Goal: Task Accomplishment & Management: Use online tool/utility

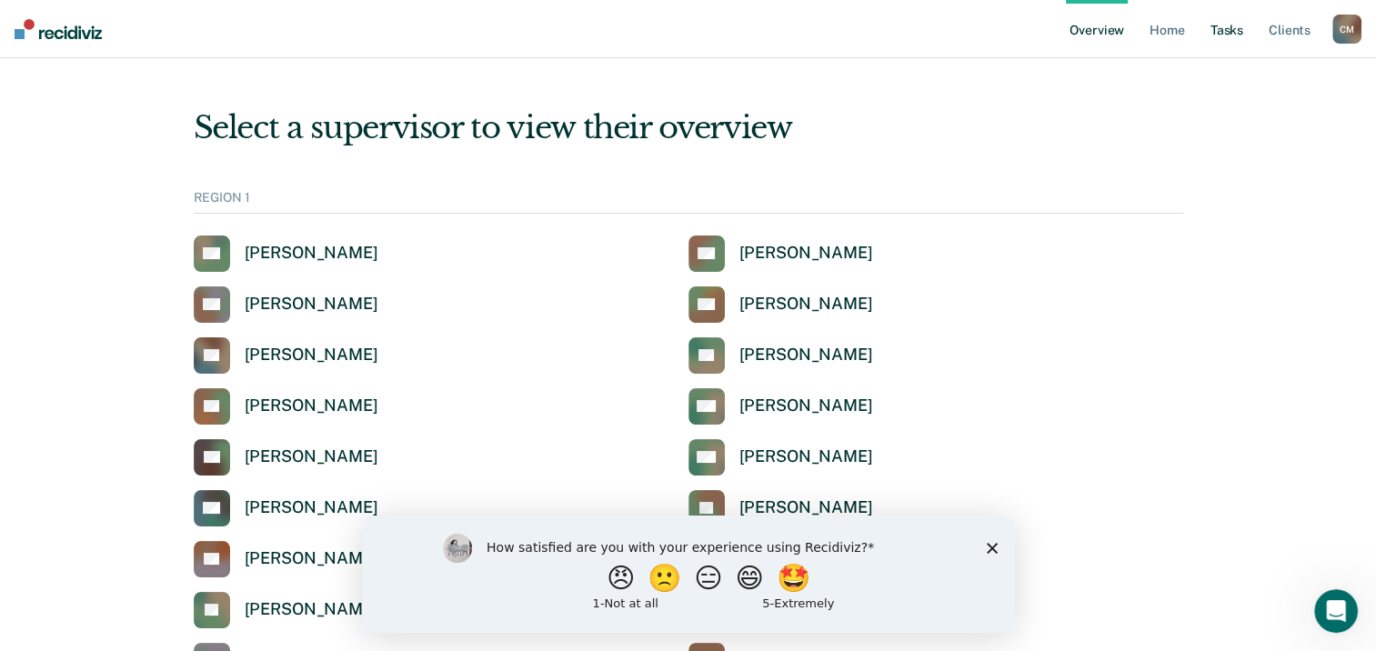
click at [1232, 36] on link "Tasks" at bounding box center [1227, 29] width 40 height 58
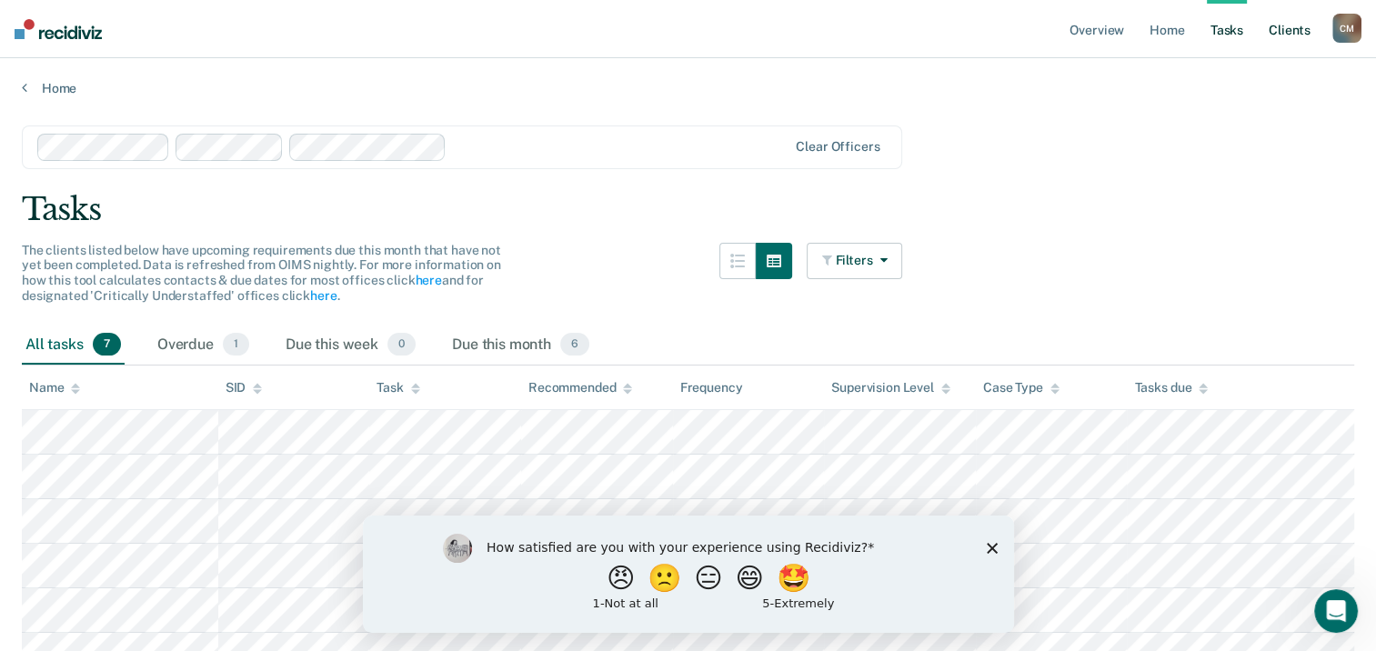
click at [1297, 29] on link "Client s" at bounding box center [1289, 29] width 49 height 58
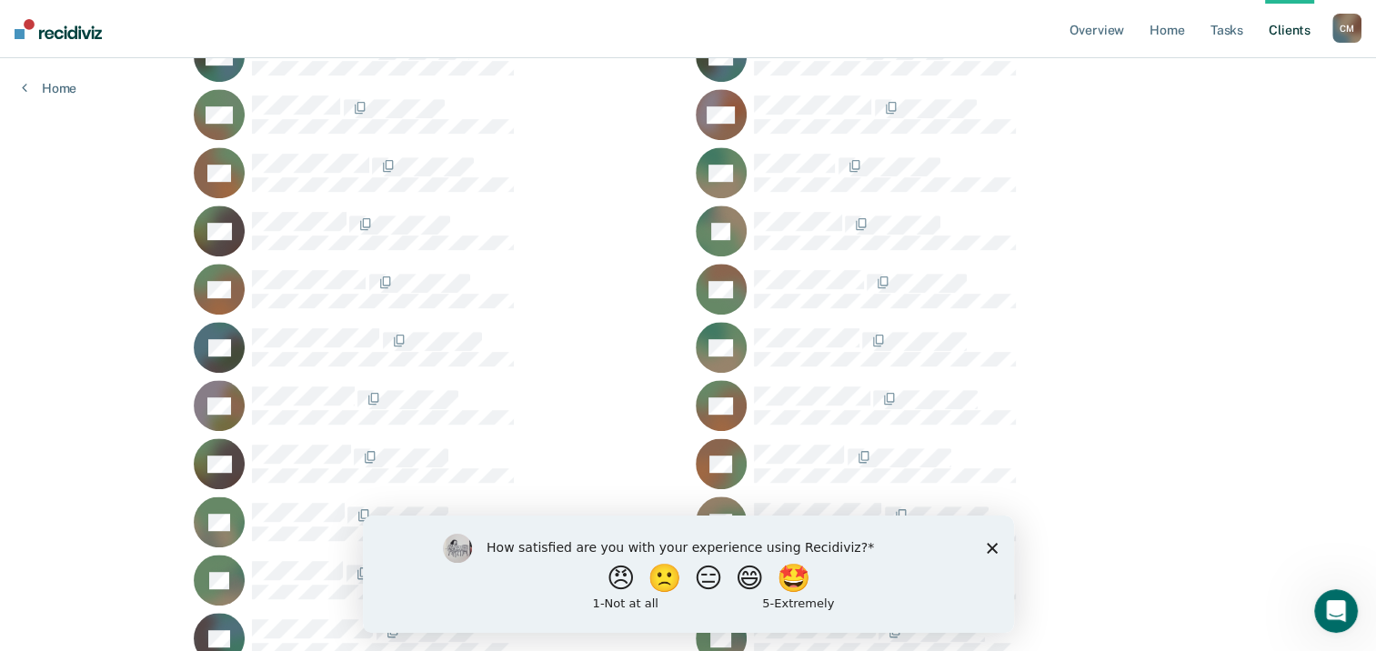
scroll to position [1455, 0]
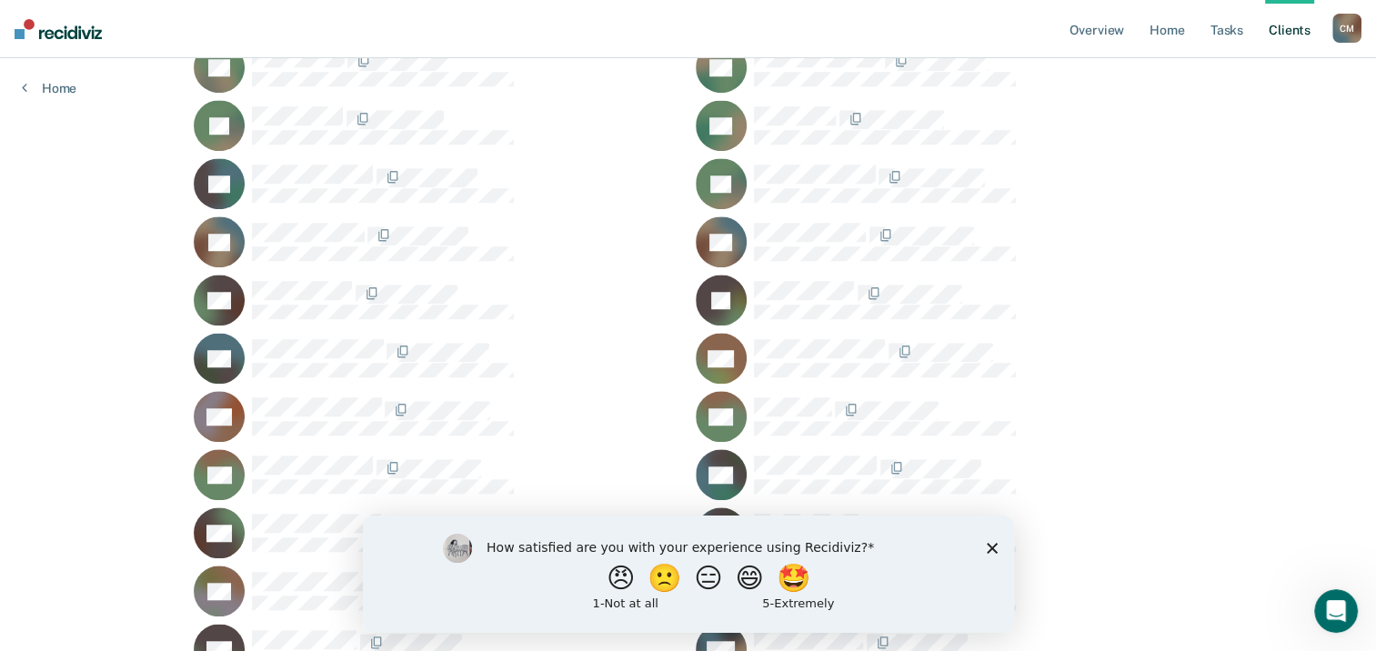
click at [989, 544] on icon "Close survey" at bounding box center [991, 547] width 11 height 11
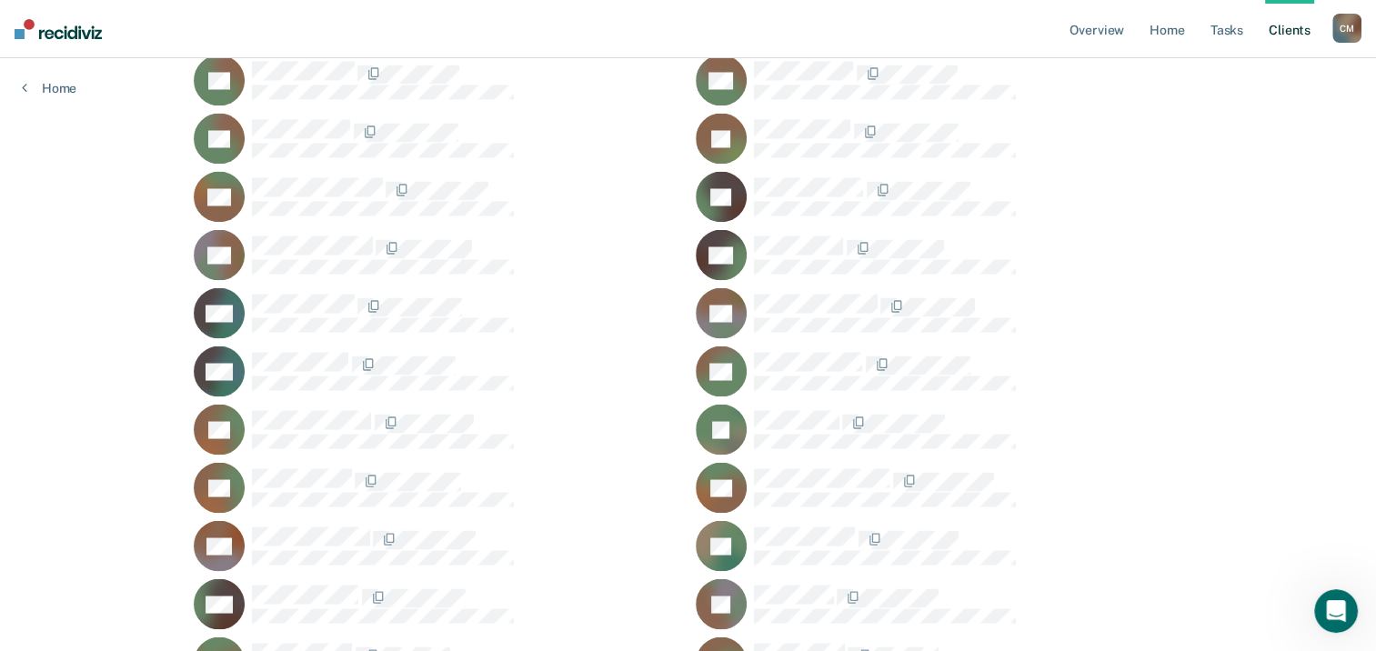
scroll to position [3092, 0]
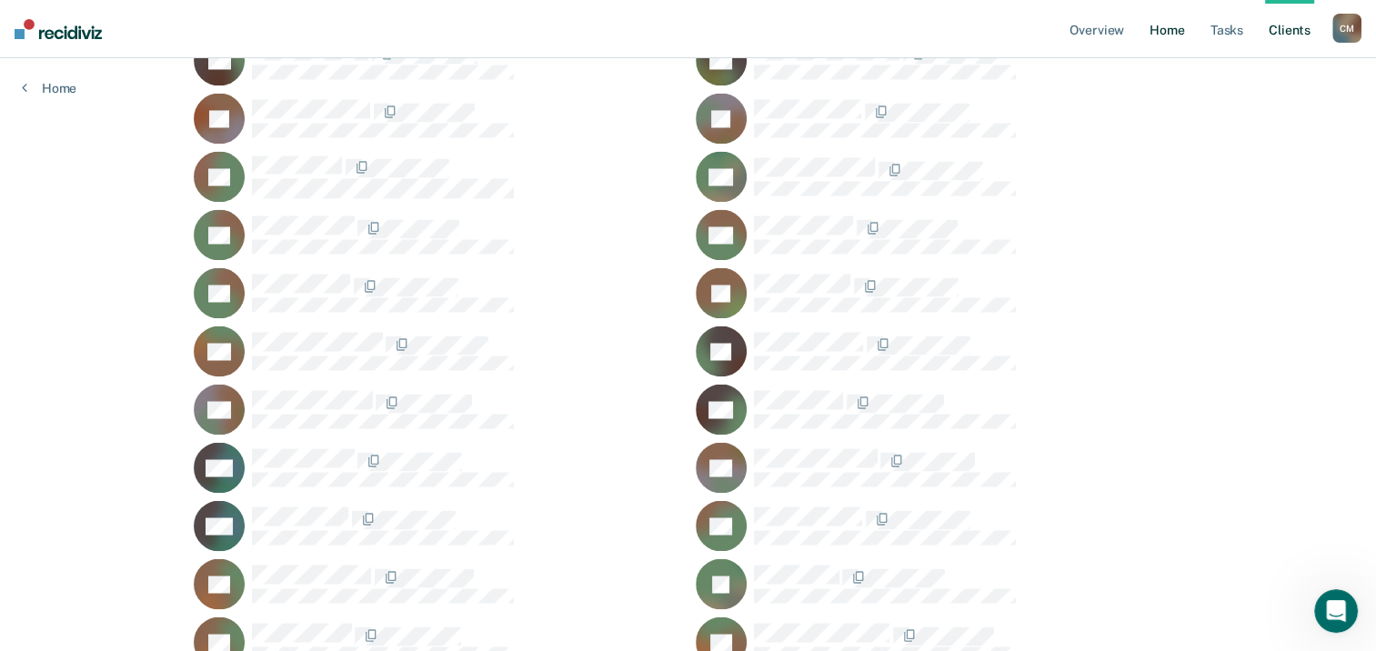
click at [1160, 28] on link "Home" at bounding box center [1167, 29] width 42 height 58
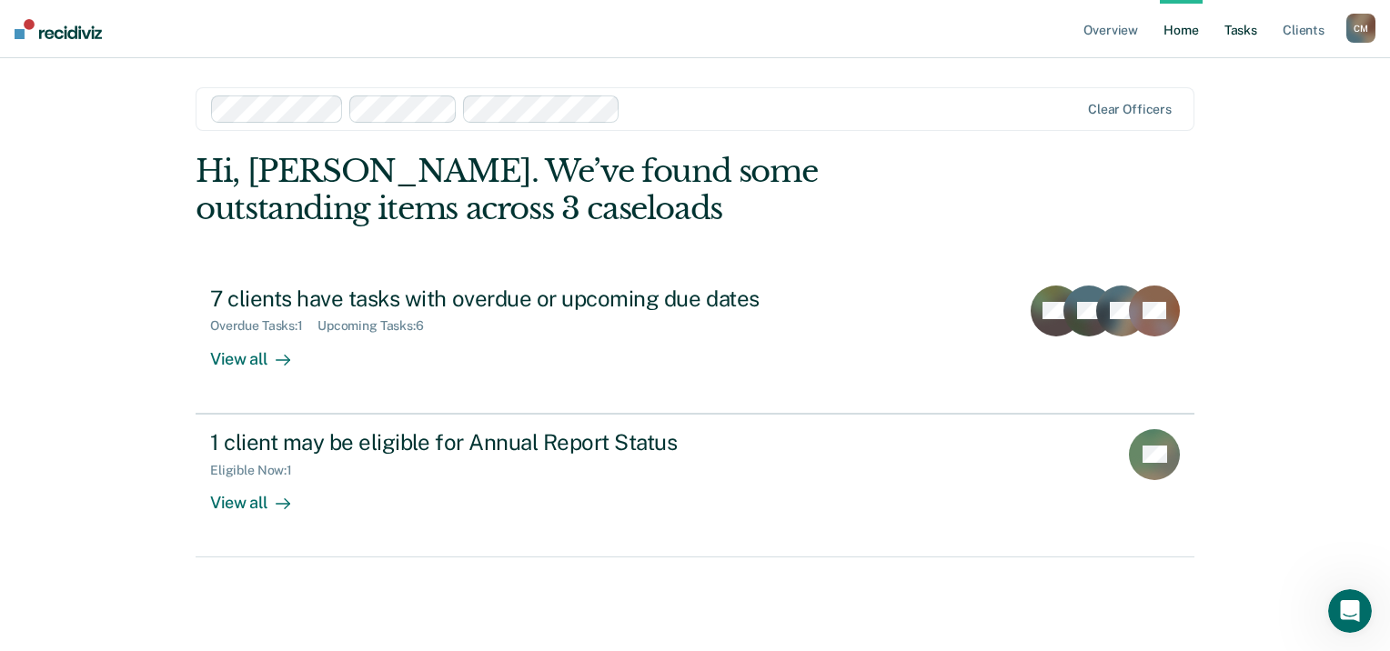
click at [1237, 34] on link "Tasks" at bounding box center [1240, 29] width 40 height 58
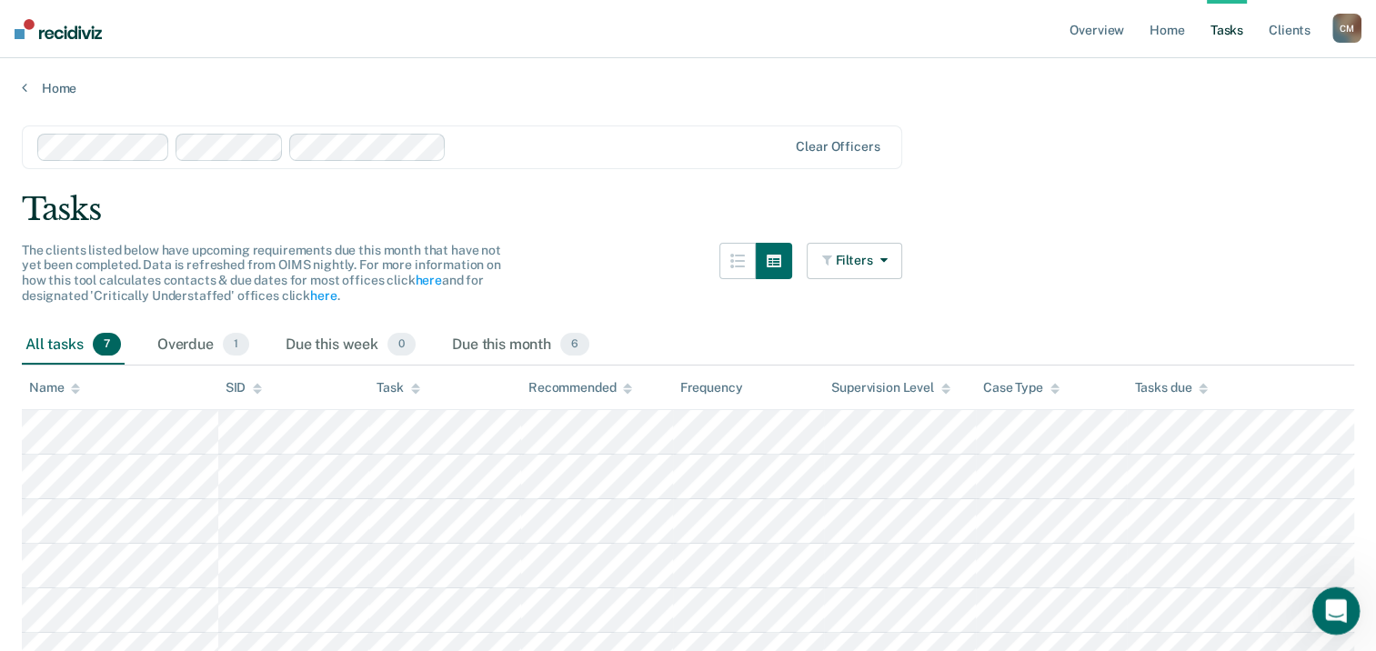
click at [1340, 596] on div "Open Intercom Messenger" at bounding box center [1333, 608] width 60 height 60
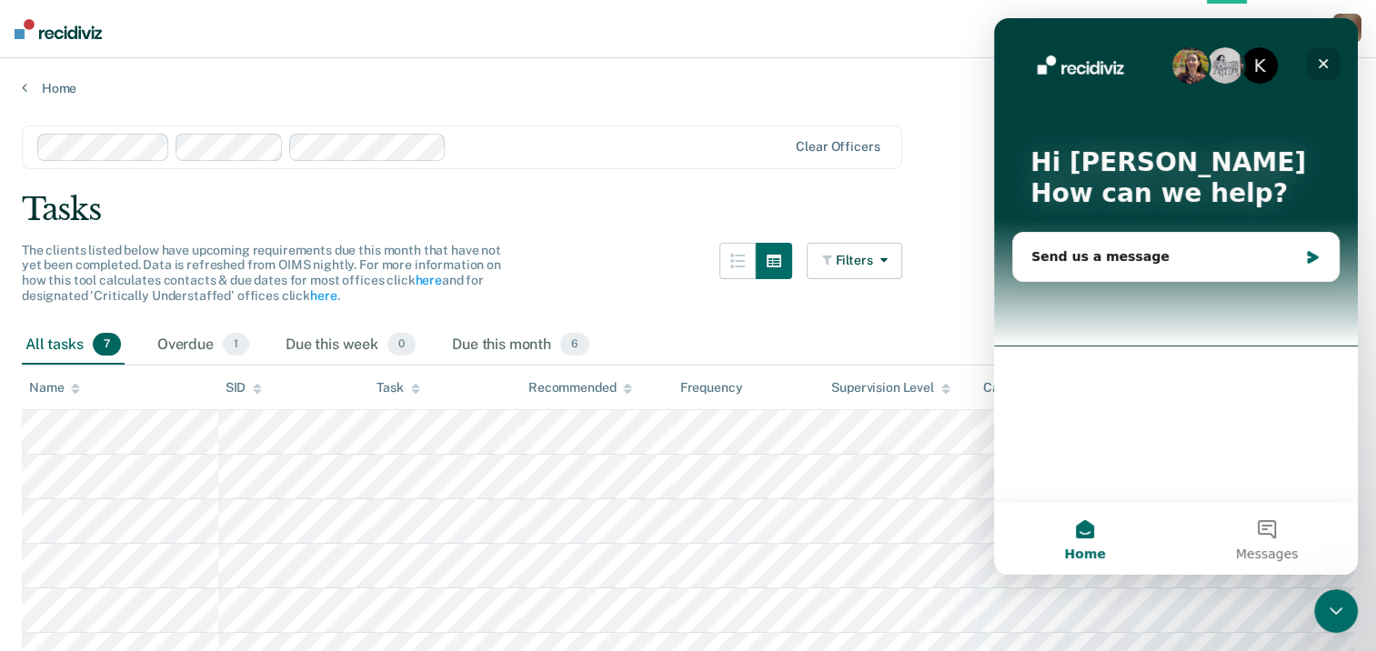
click at [1321, 69] on icon "Close" at bounding box center [1323, 63] width 15 height 15
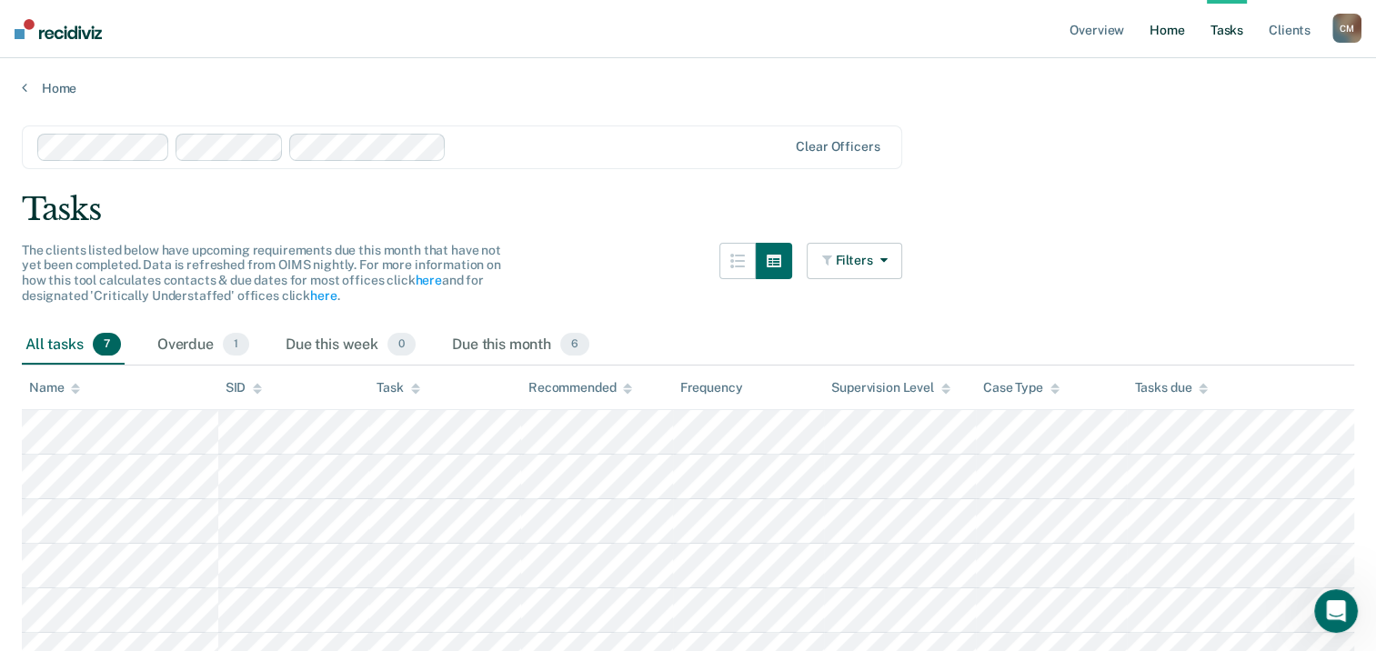
click at [1163, 33] on link "Home" at bounding box center [1167, 29] width 42 height 58
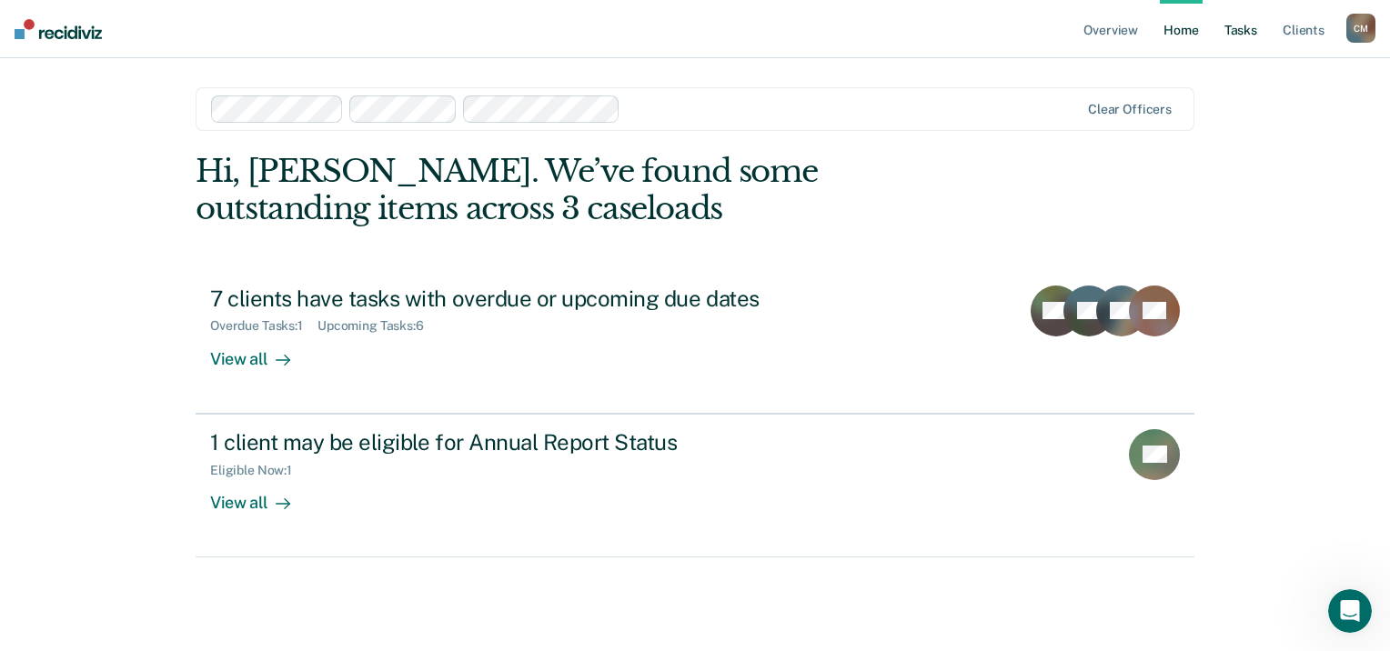
click at [1241, 33] on link "Tasks" at bounding box center [1240, 29] width 40 height 58
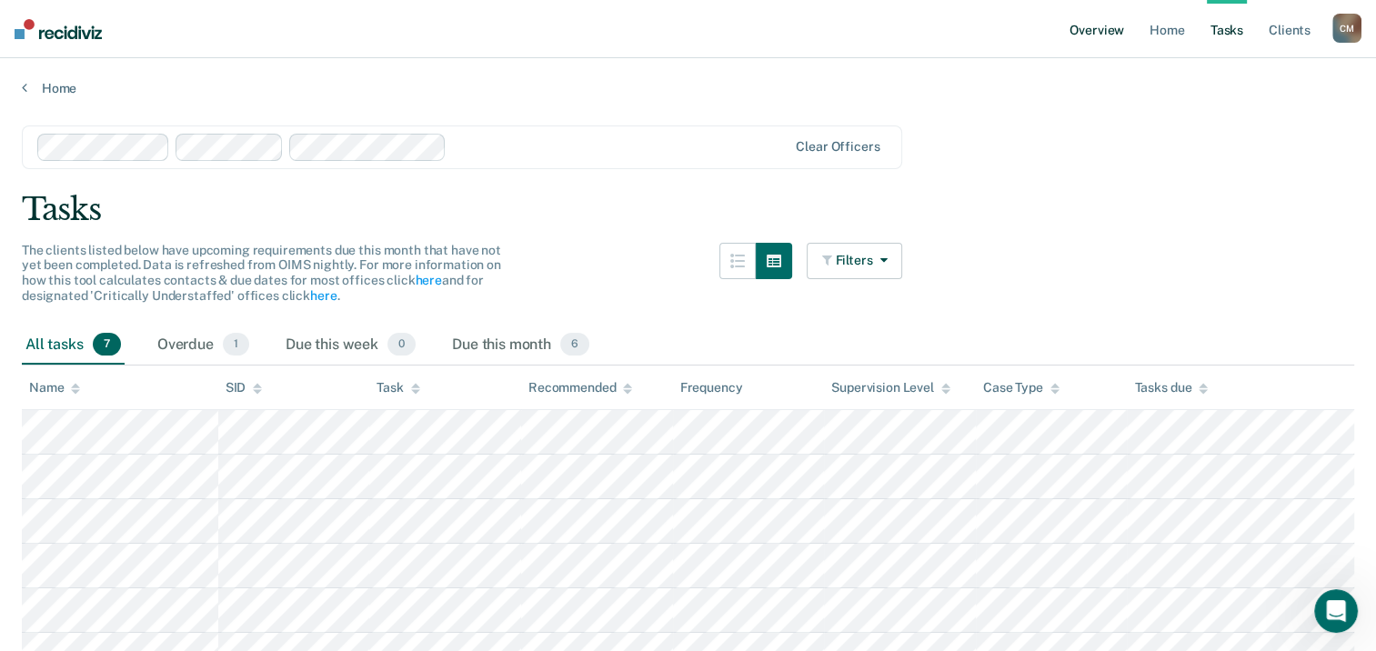
click at [1082, 25] on link "Overview" at bounding box center [1097, 29] width 62 height 58
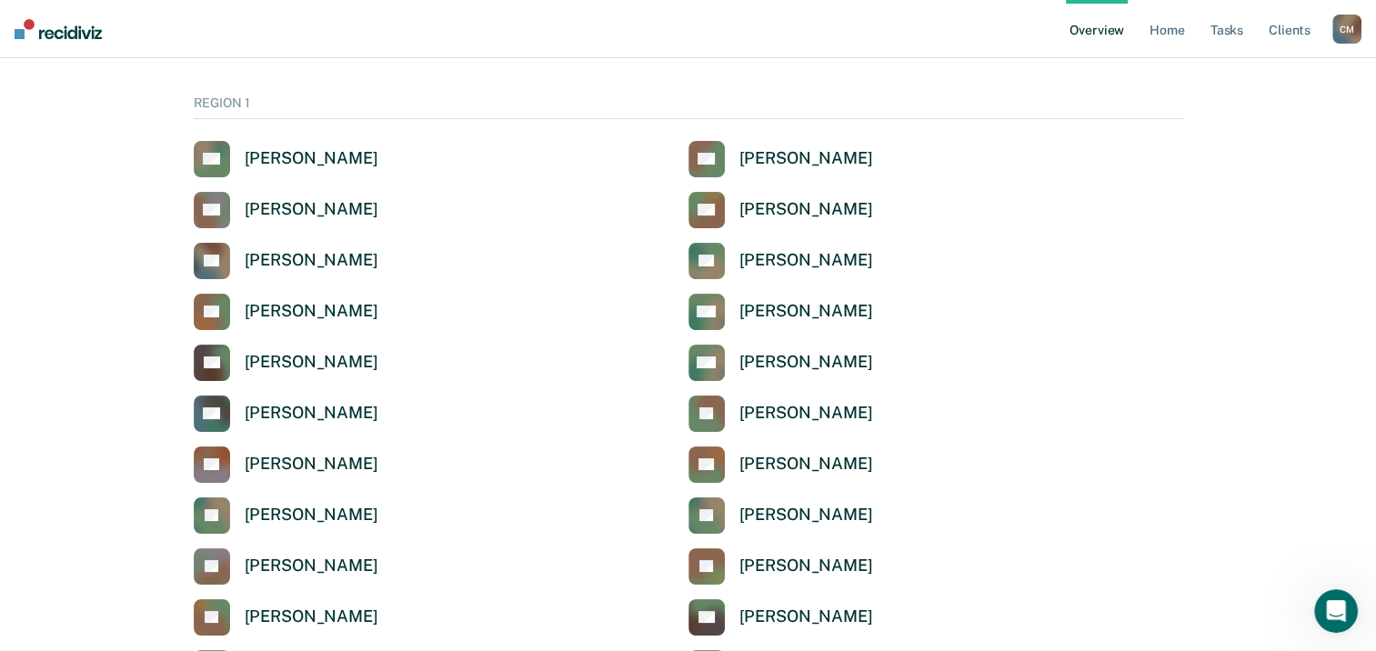
scroll to position [91, 0]
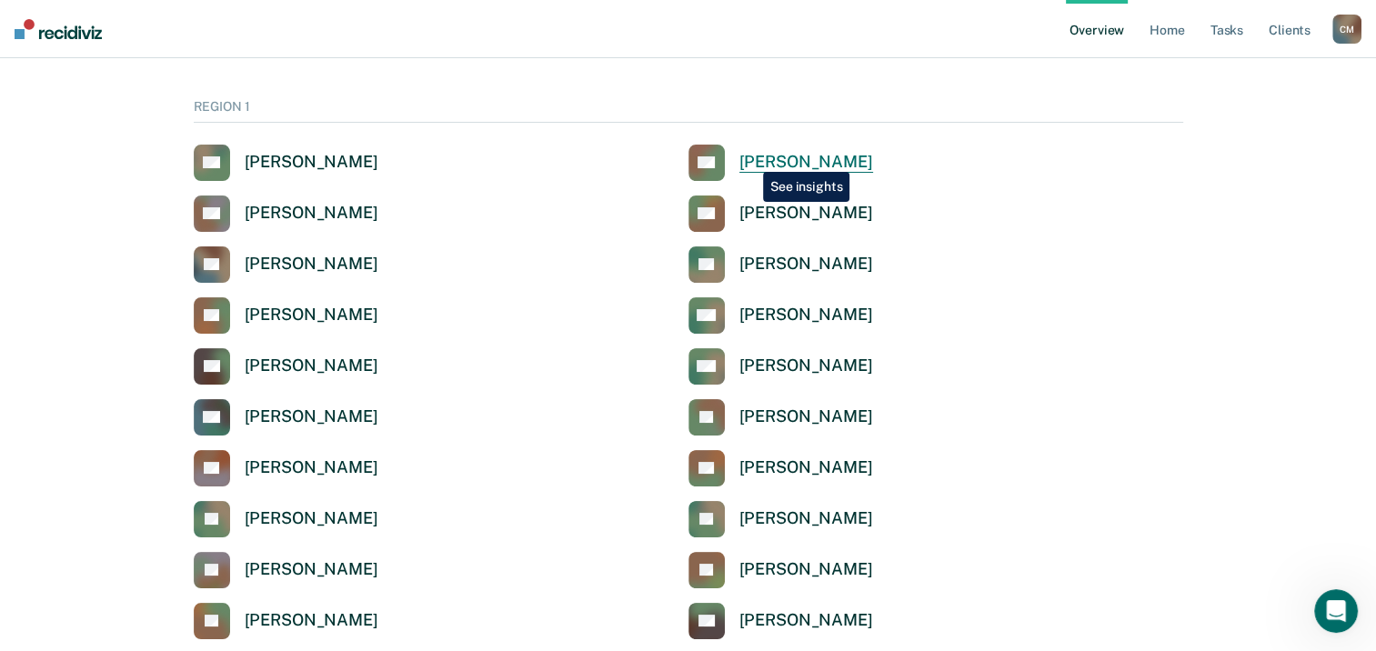
click at [749, 158] on div "[PERSON_NAME]" at bounding box center [806, 162] width 134 height 21
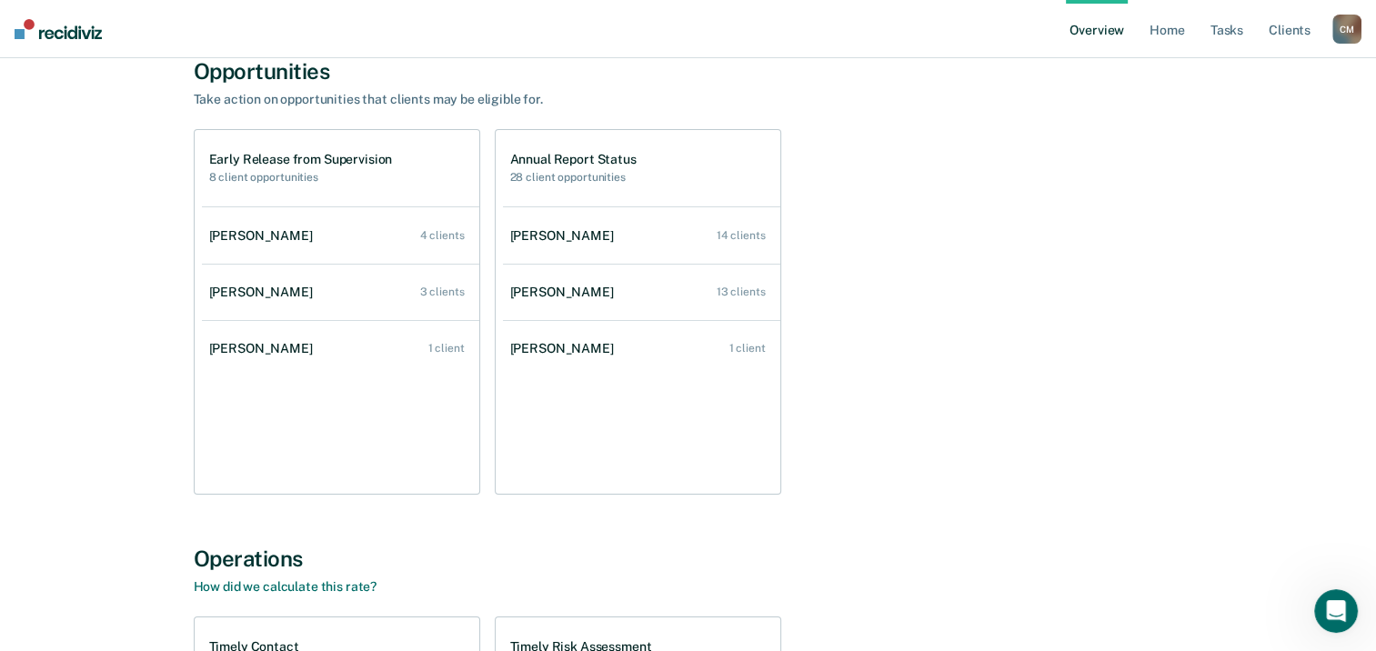
scroll to position [91, 0]
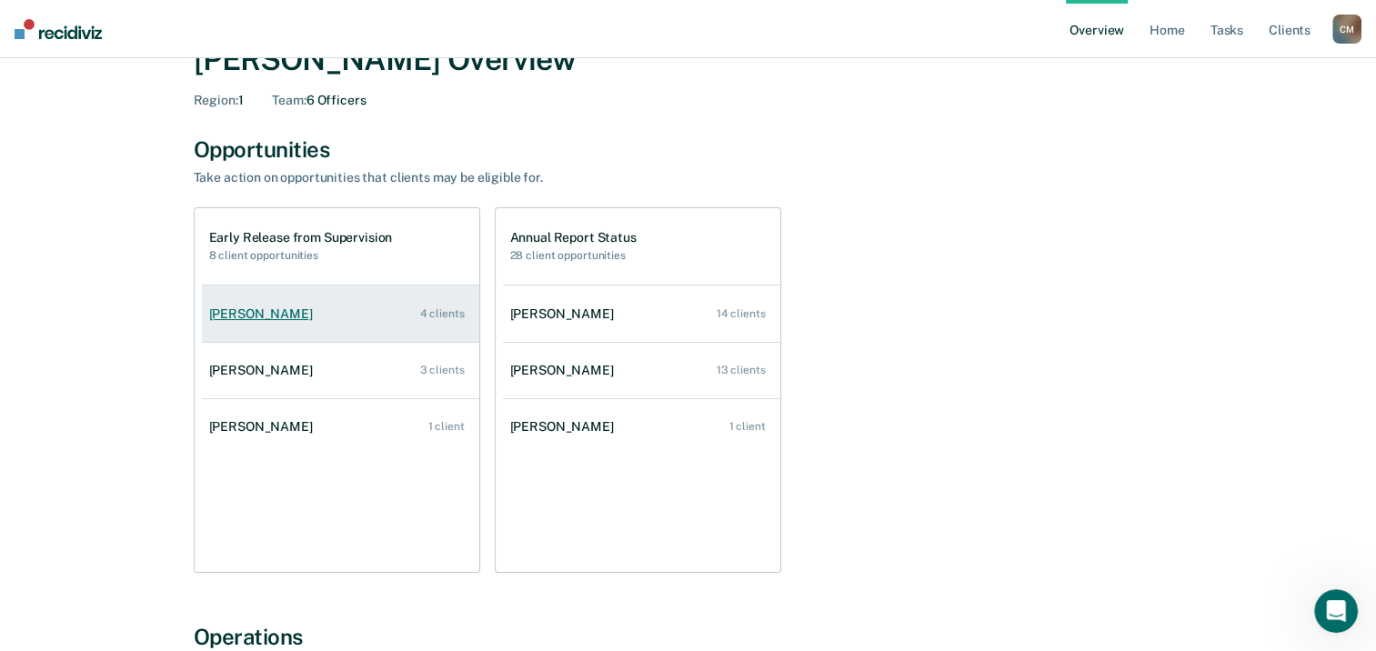
click at [245, 313] on div "[PERSON_NAME]" at bounding box center [264, 313] width 111 height 15
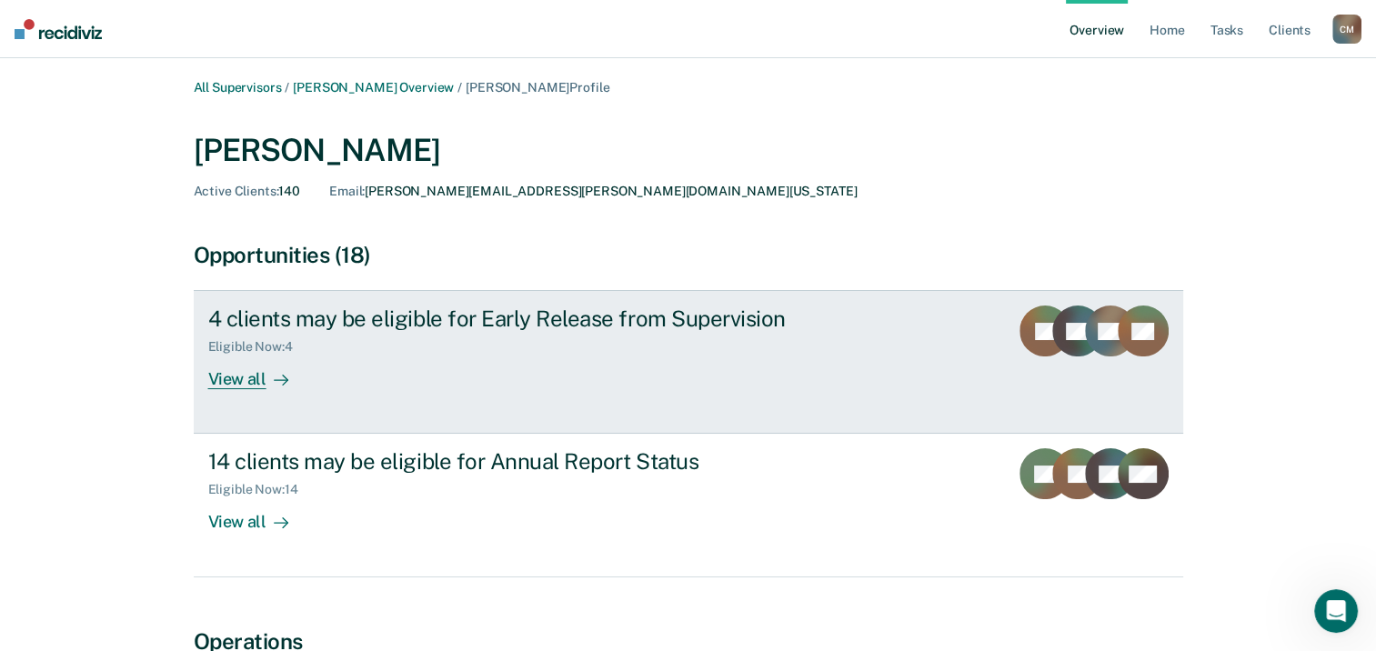
click at [240, 380] on div "View all" at bounding box center [259, 372] width 102 height 35
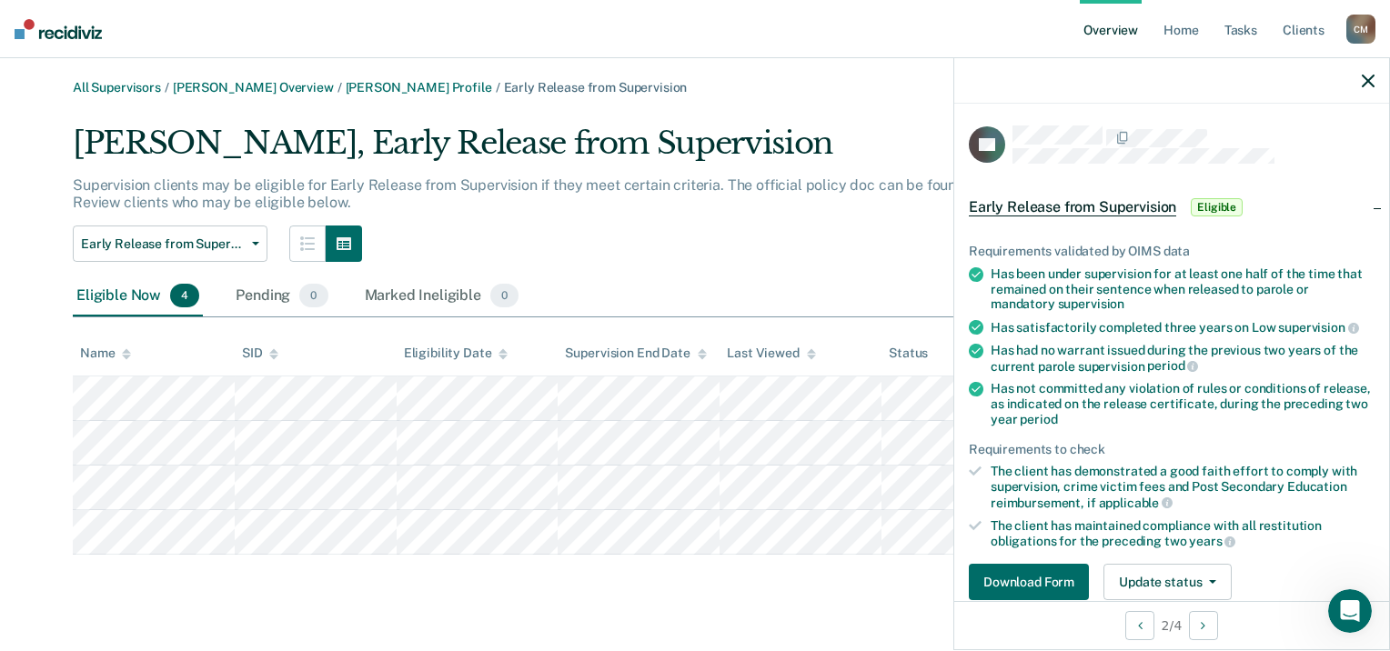
click at [1367, 84] on icon "button" at bounding box center [1367, 81] width 13 height 13
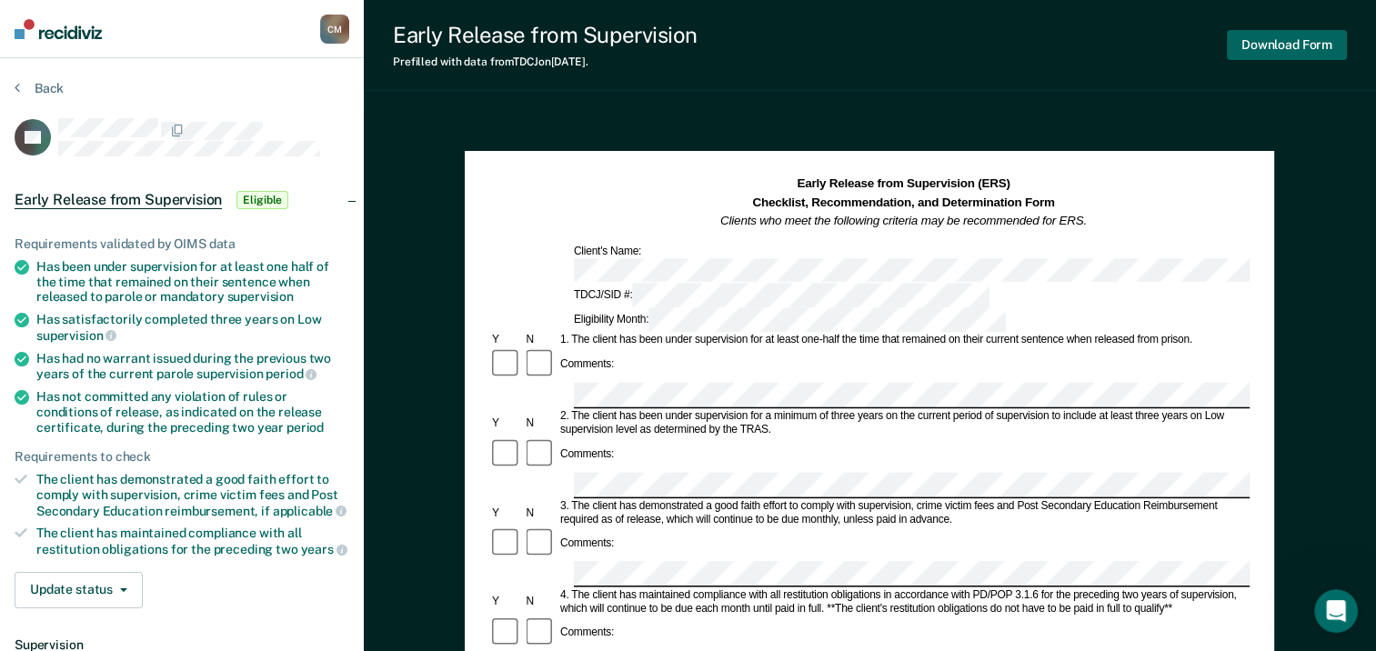
click at [1341, 30] on button "Download Form" at bounding box center [1287, 45] width 120 height 30
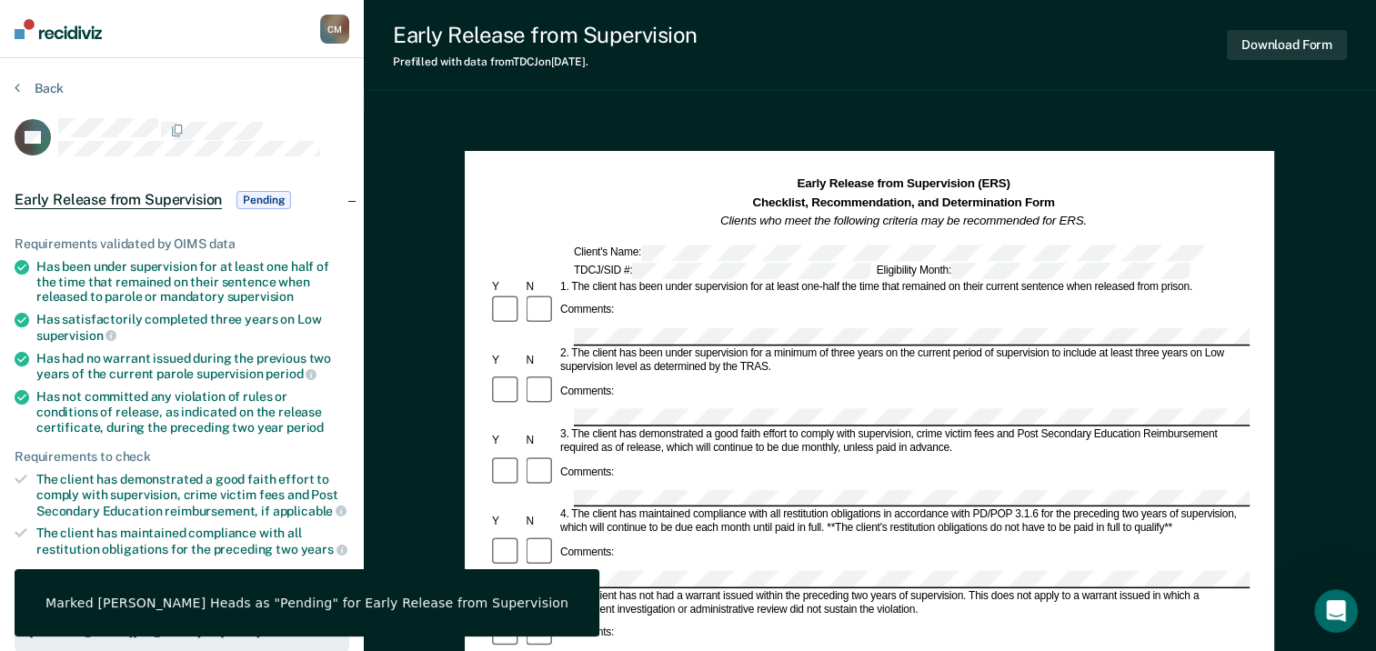
click at [207, 20] on nav "[PERSON_NAME] C M Profile How it works Log Out" at bounding box center [182, 29] width 364 height 58
click at [224, 67] on section "Back LH Early Release from Supervision Pending Requirements validated by OIMS d…" at bounding box center [182, 552] width 364 height 988
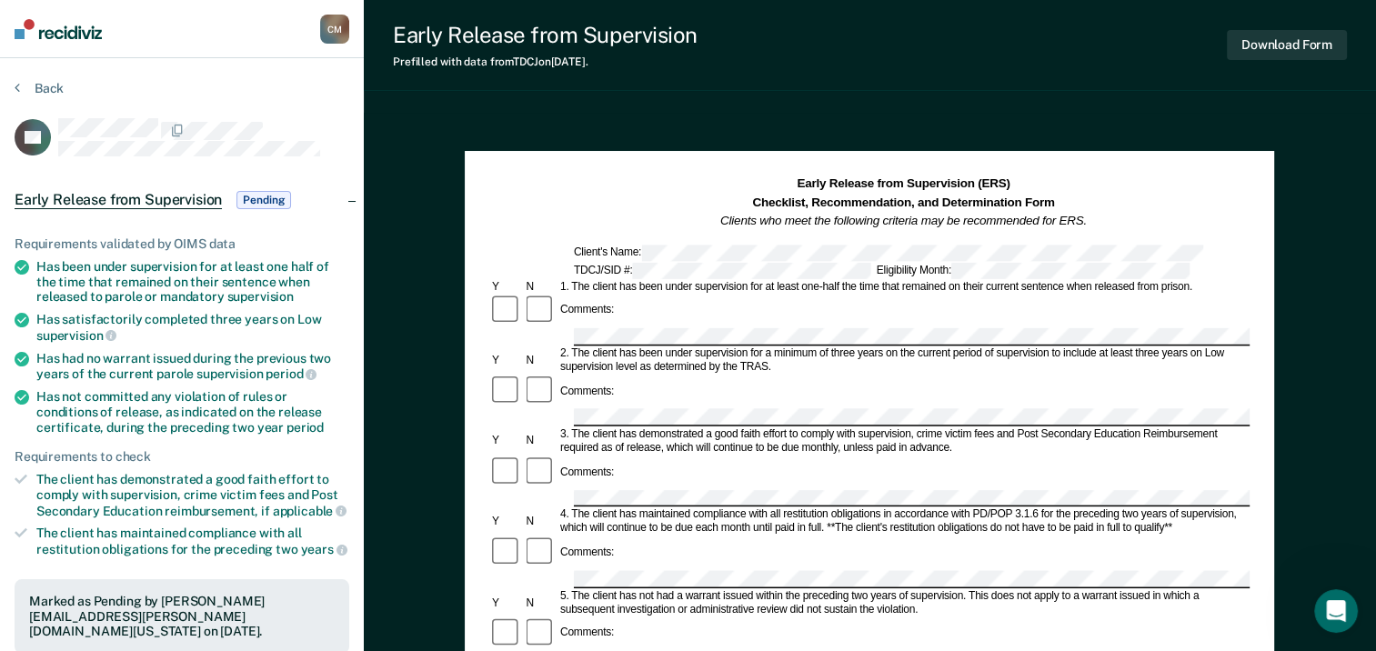
click at [236, 32] on nav "[PERSON_NAME] C M Profile How it works Log Out" at bounding box center [182, 29] width 364 height 58
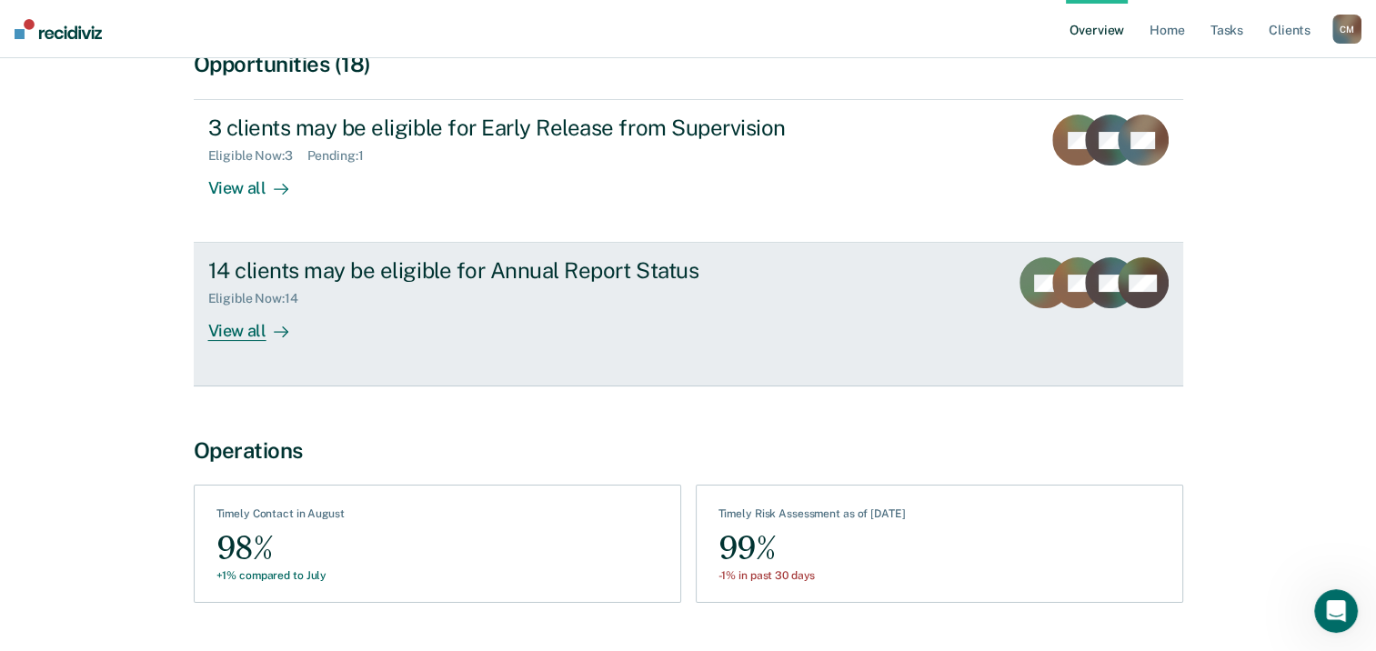
scroll to position [236, 0]
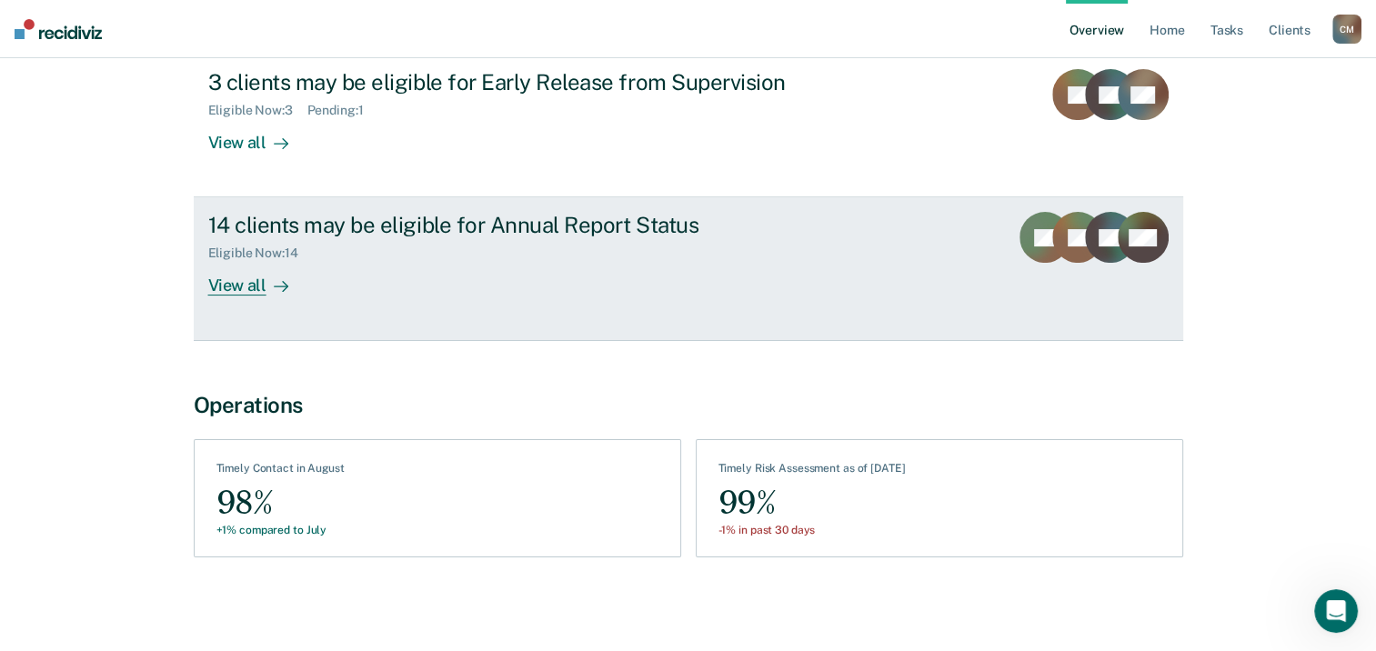
click at [239, 289] on div "View all" at bounding box center [259, 278] width 102 height 35
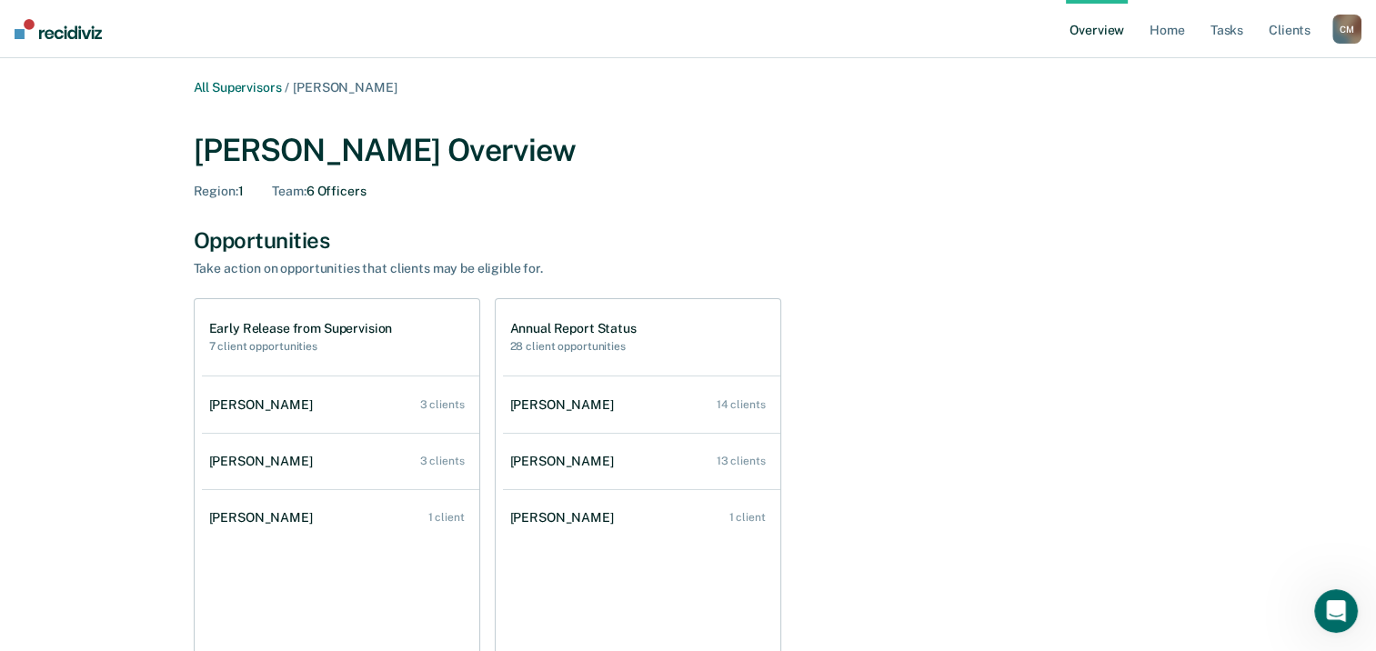
scroll to position [91, 0]
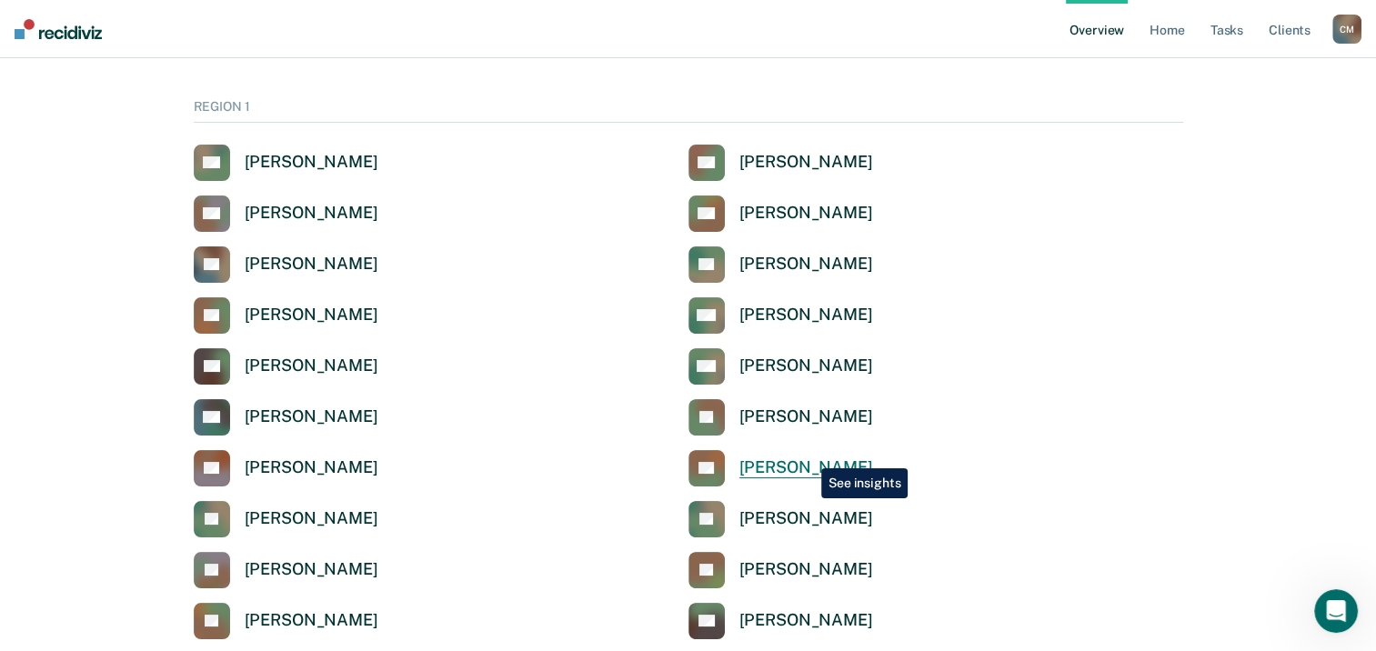
click at [808, 455] on link "EF [PERSON_NAME]" at bounding box center [780, 468] width 185 height 36
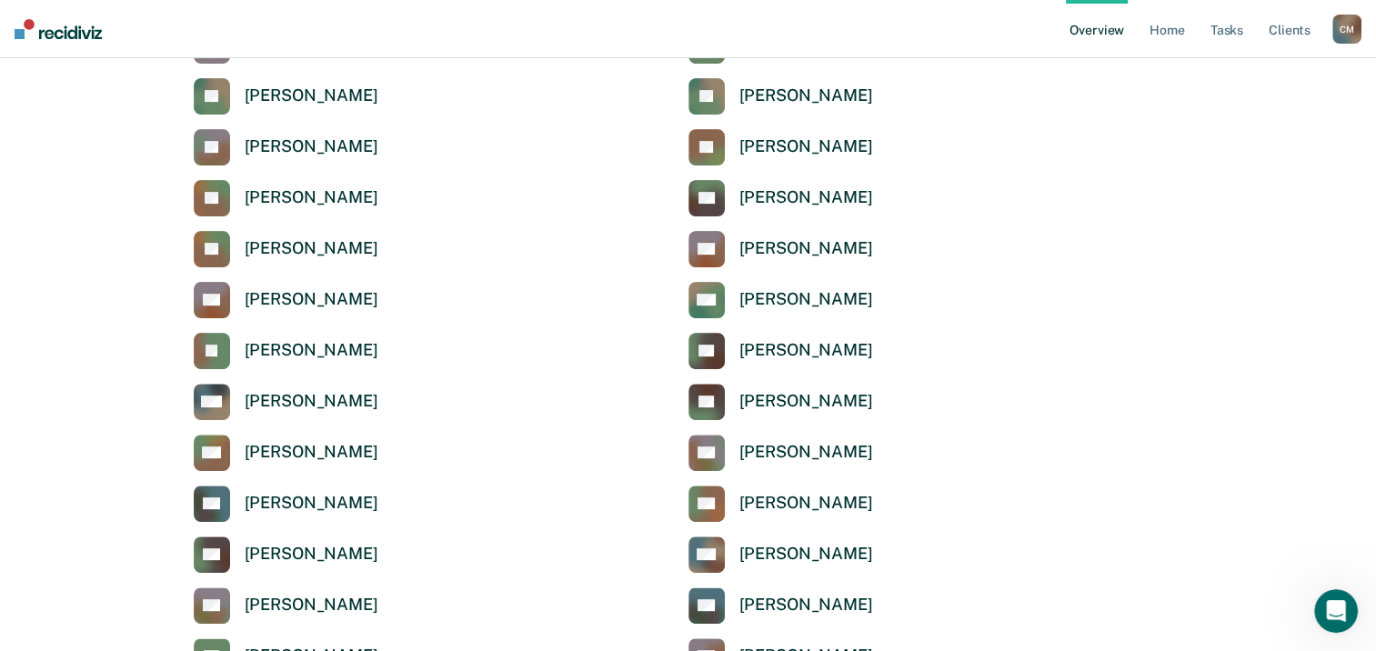
scroll to position [546, 0]
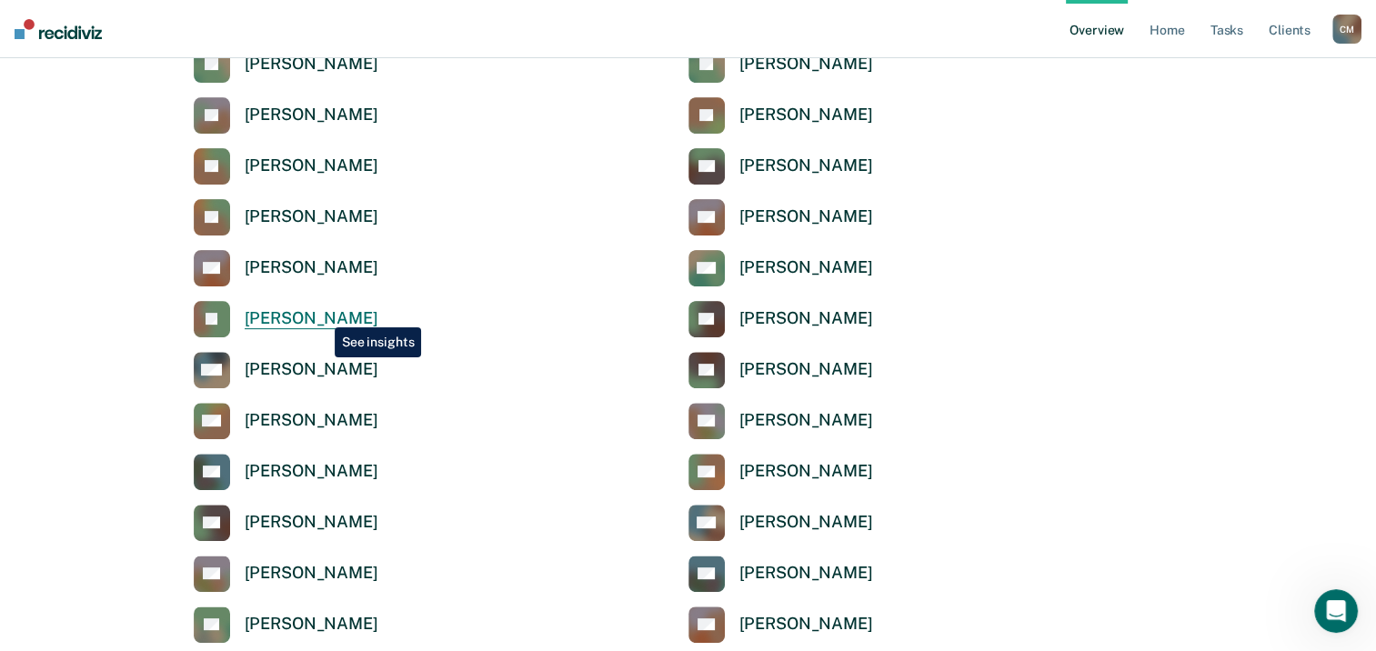
click at [321, 314] on div "[PERSON_NAME]" at bounding box center [312, 318] width 134 height 21
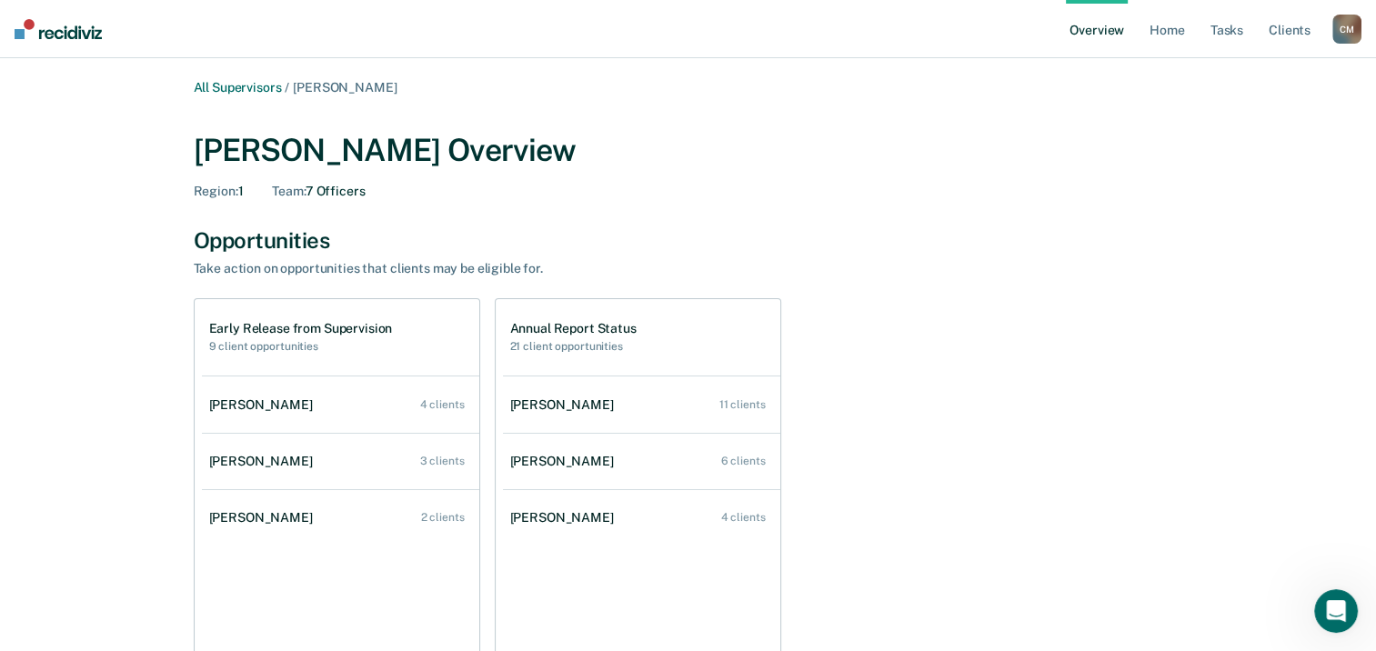
scroll to position [546, 0]
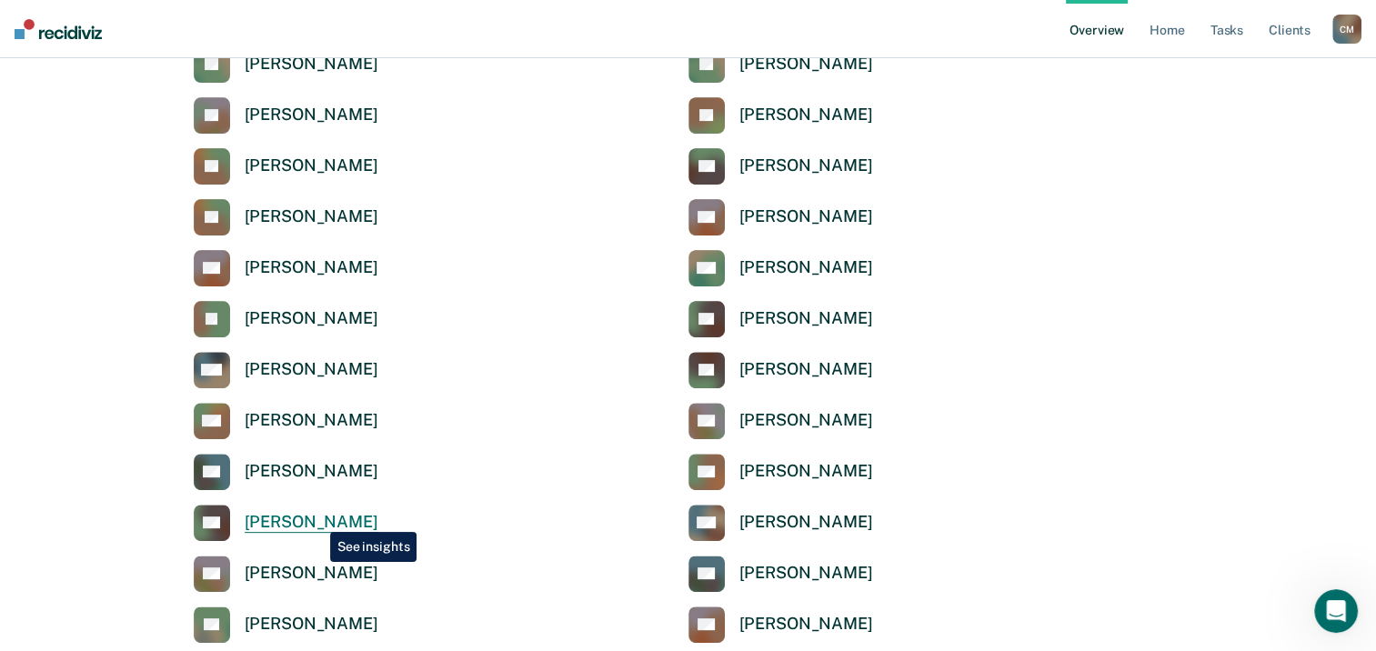
click at [316, 518] on div "[PERSON_NAME]" at bounding box center [312, 522] width 134 height 21
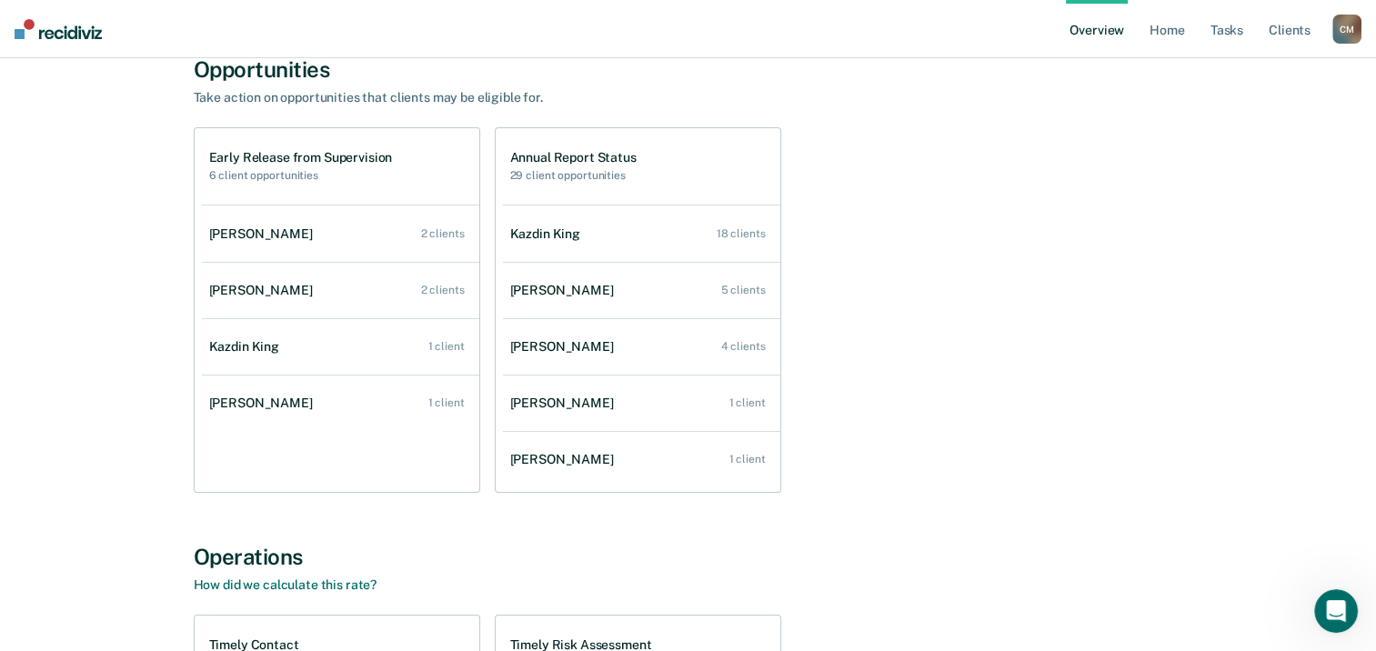
scroll to position [182, 0]
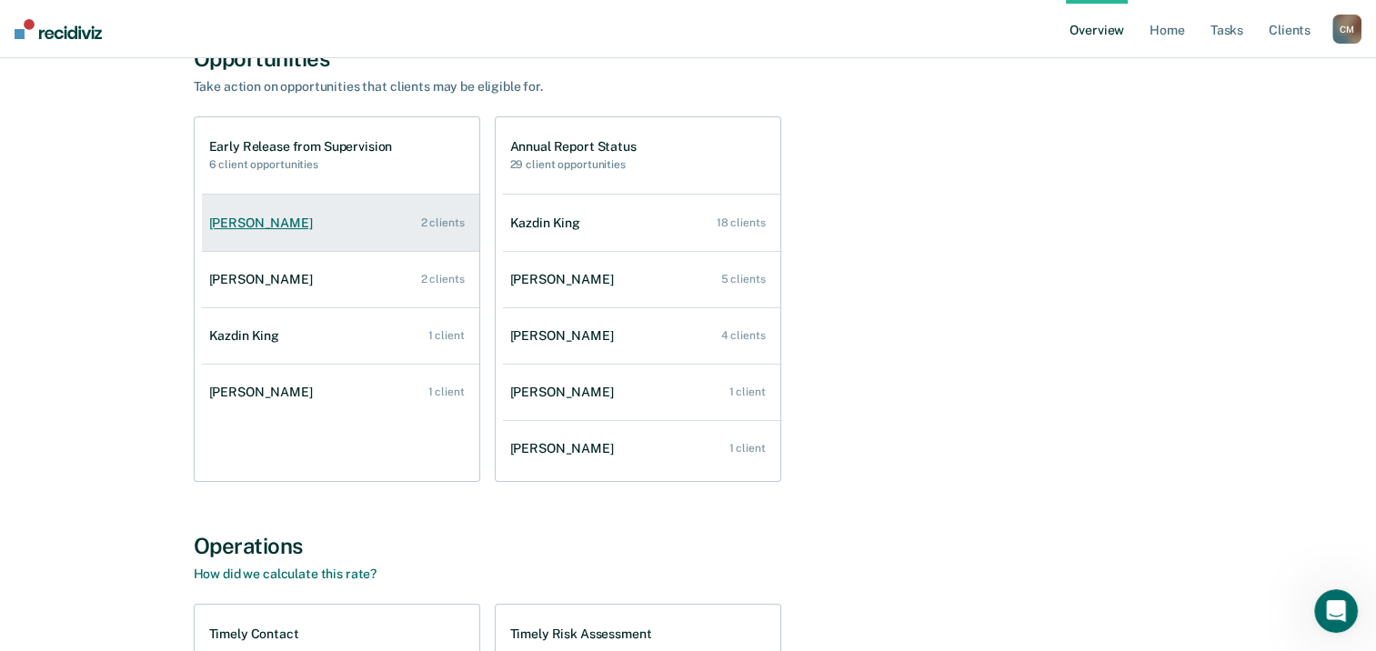
click at [345, 233] on link "[PERSON_NAME] 2 clients" at bounding box center [340, 223] width 277 height 52
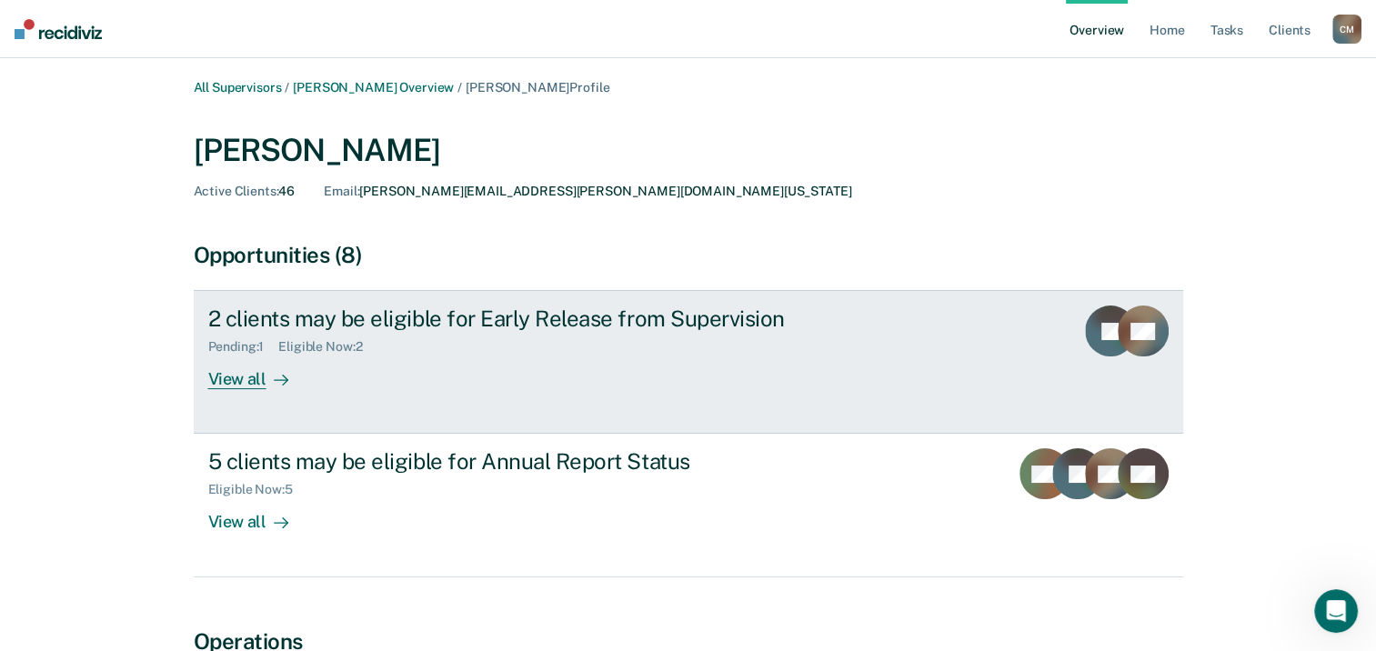
click at [256, 378] on div "View all" at bounding box center [259, 372] width 102 height 35
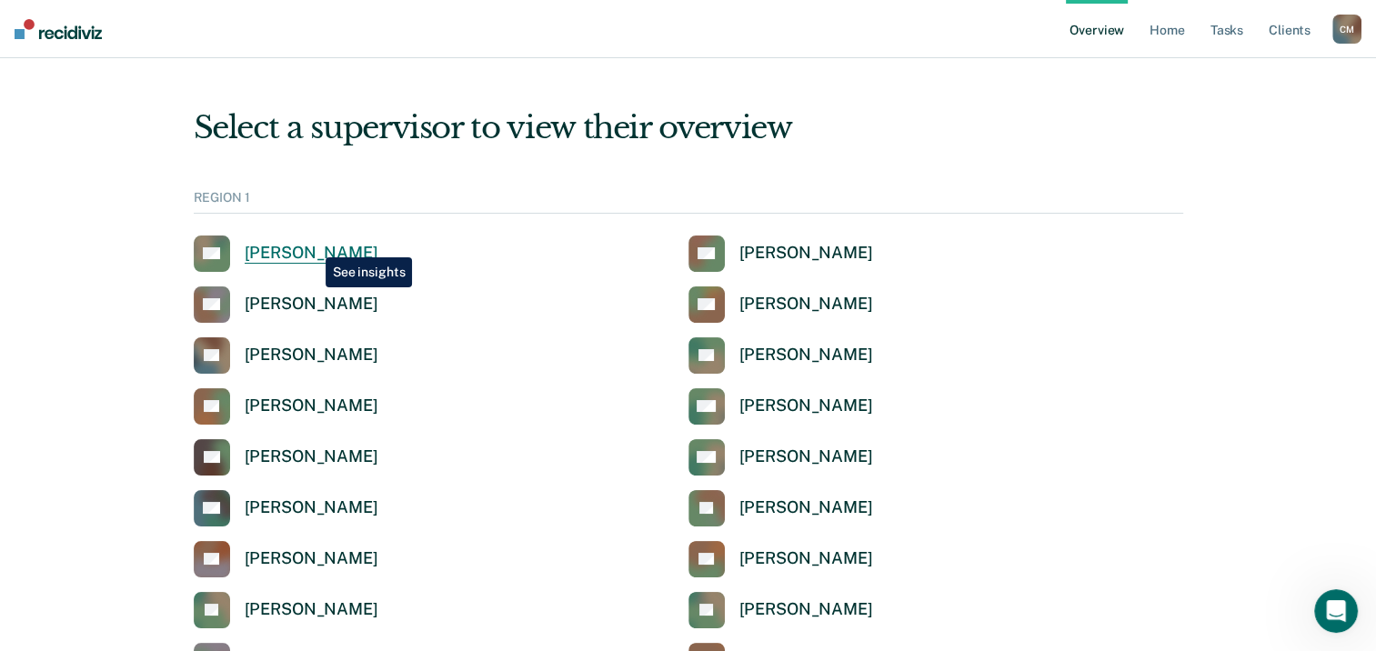
click at [312, 244] on div "[PERSON_NAME]" at bounding box center [312, 253] width 134 height 21
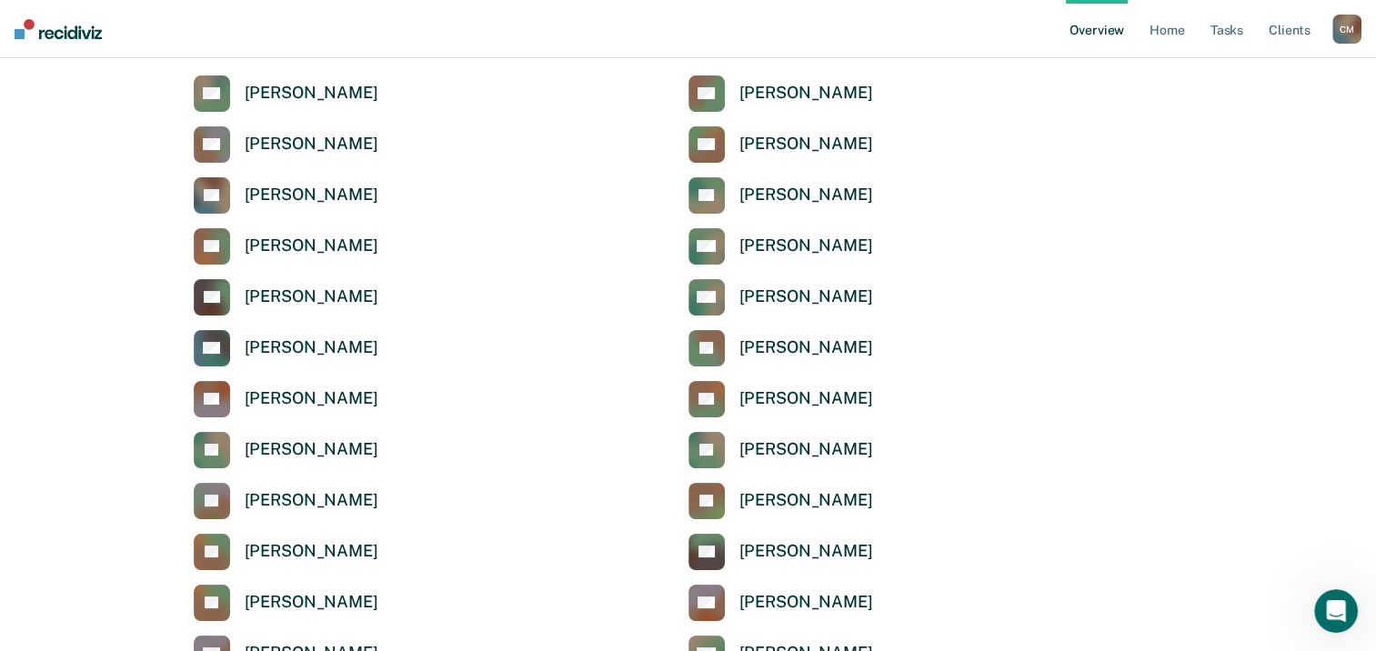
scroll to position [182, 0]
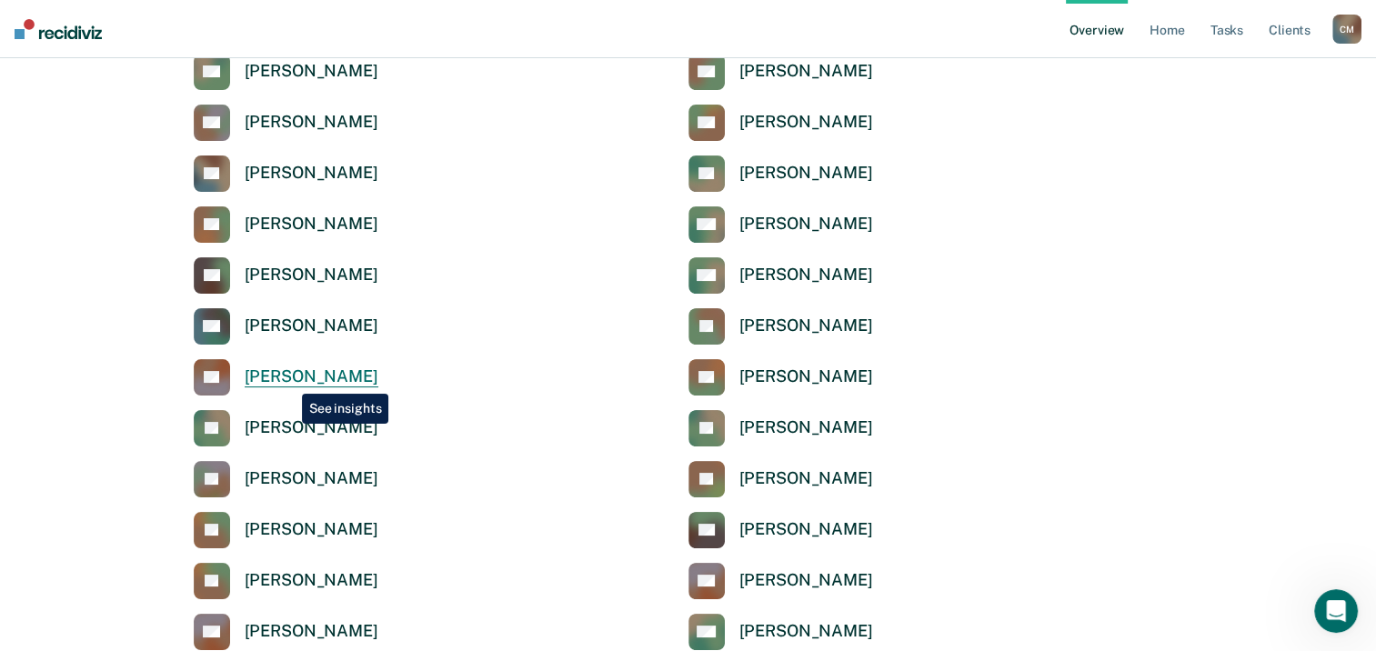
click at [288, 380] on div "[PERSON_NAME]" at bounding box center [312, 377] width 134 height 21
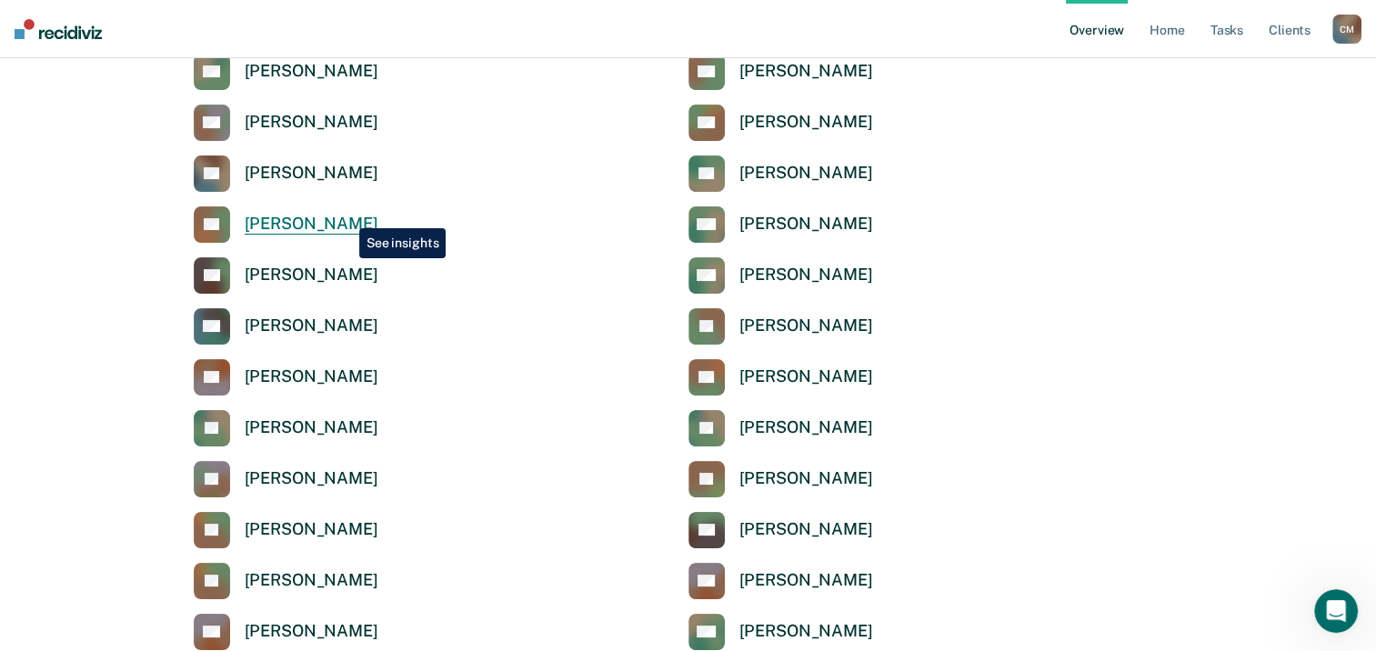
scroll to position [273, 0]
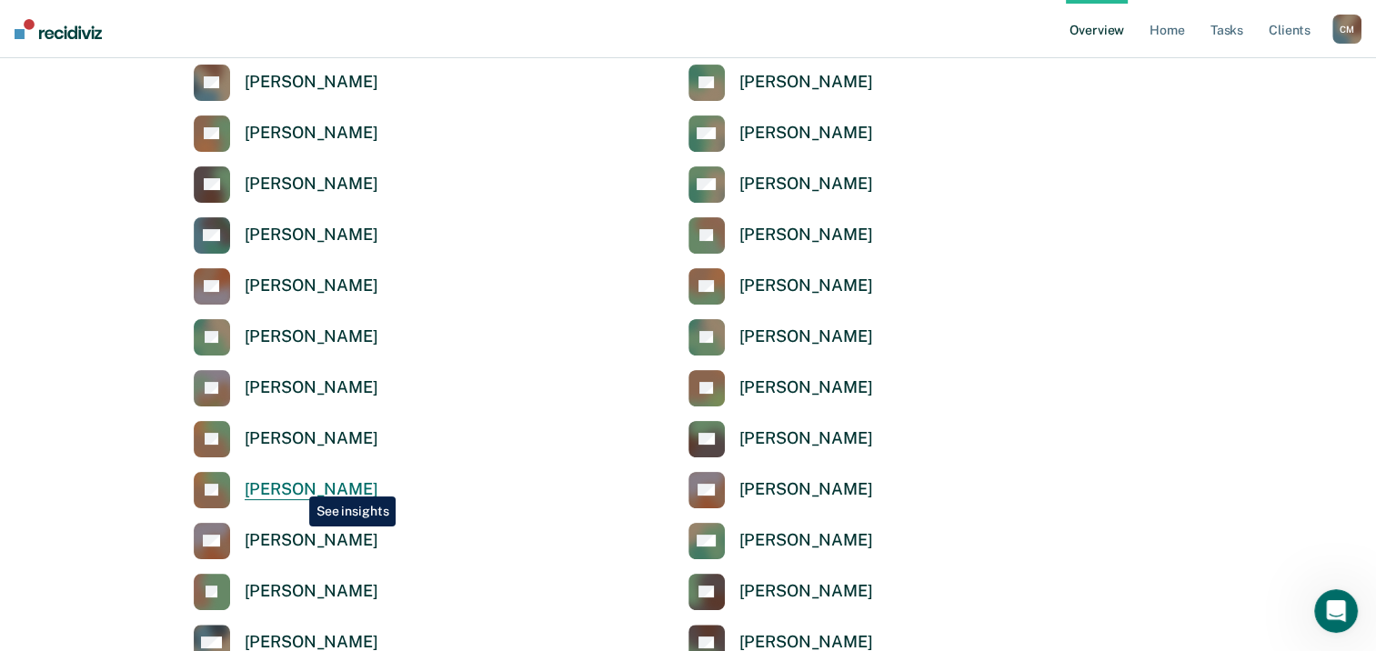
click at [296, 483] on div "[PERSON_NAME]" at bounding box center [312, 489] width 134 height 21
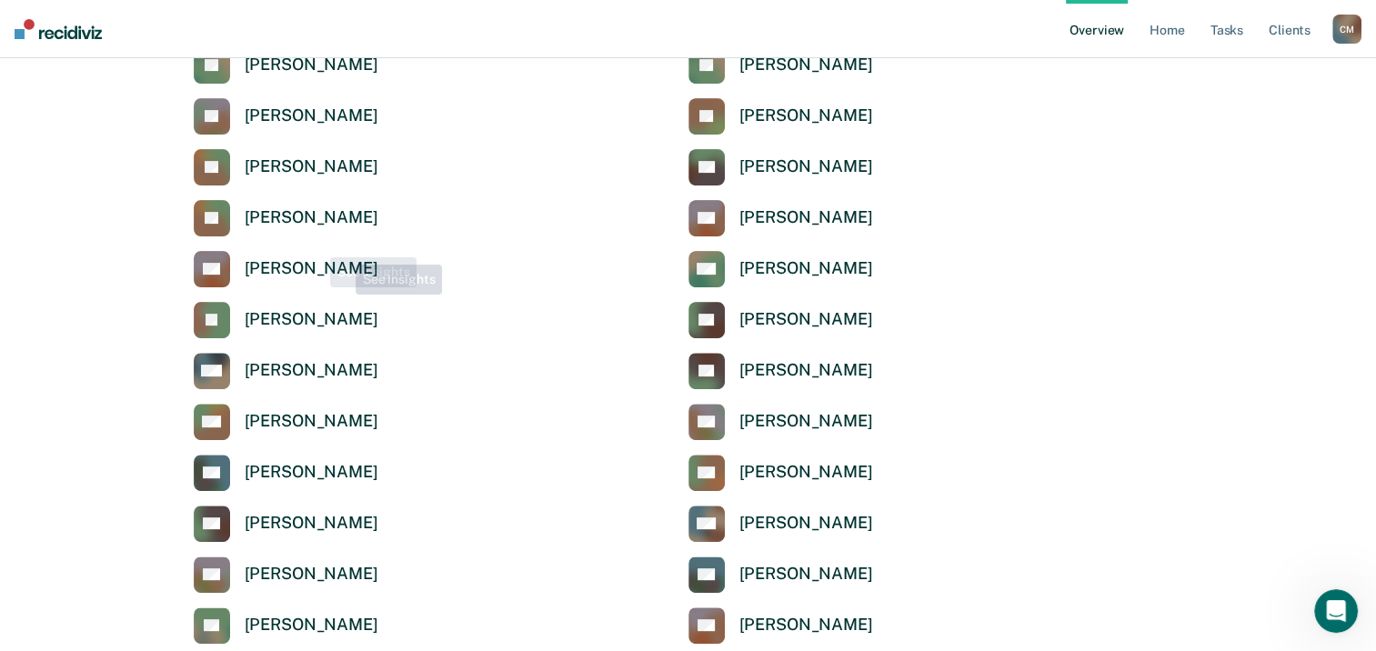
scroll to position [546, 0]
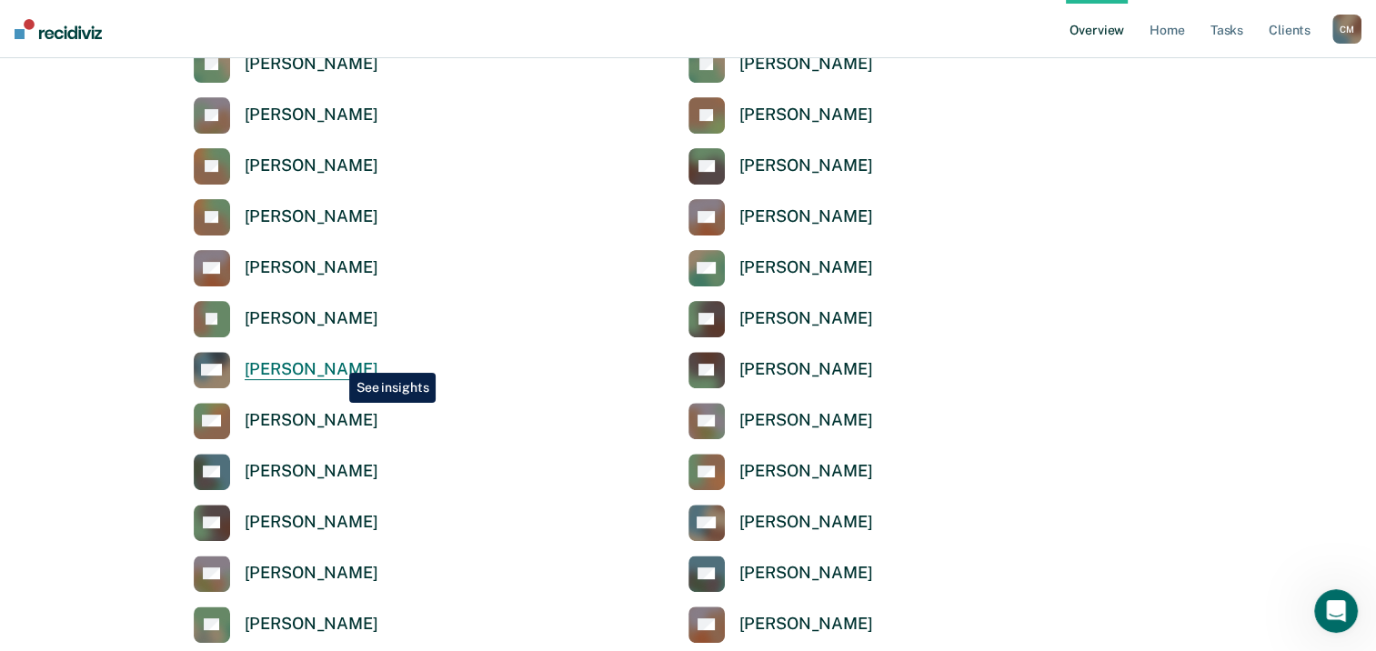
click at [336, 359] on div "[PERSON_NAME]" at bounding box center [312, 369] width 134 height 21
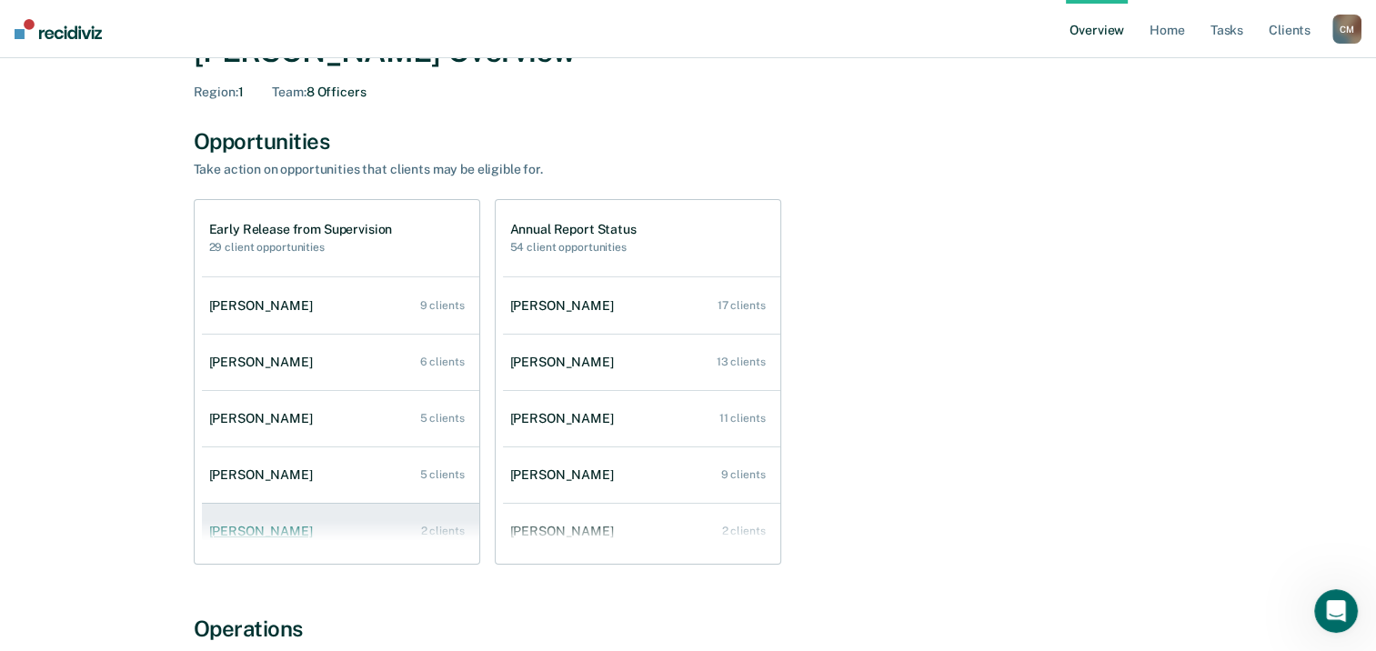
scroll to position [91, 0]
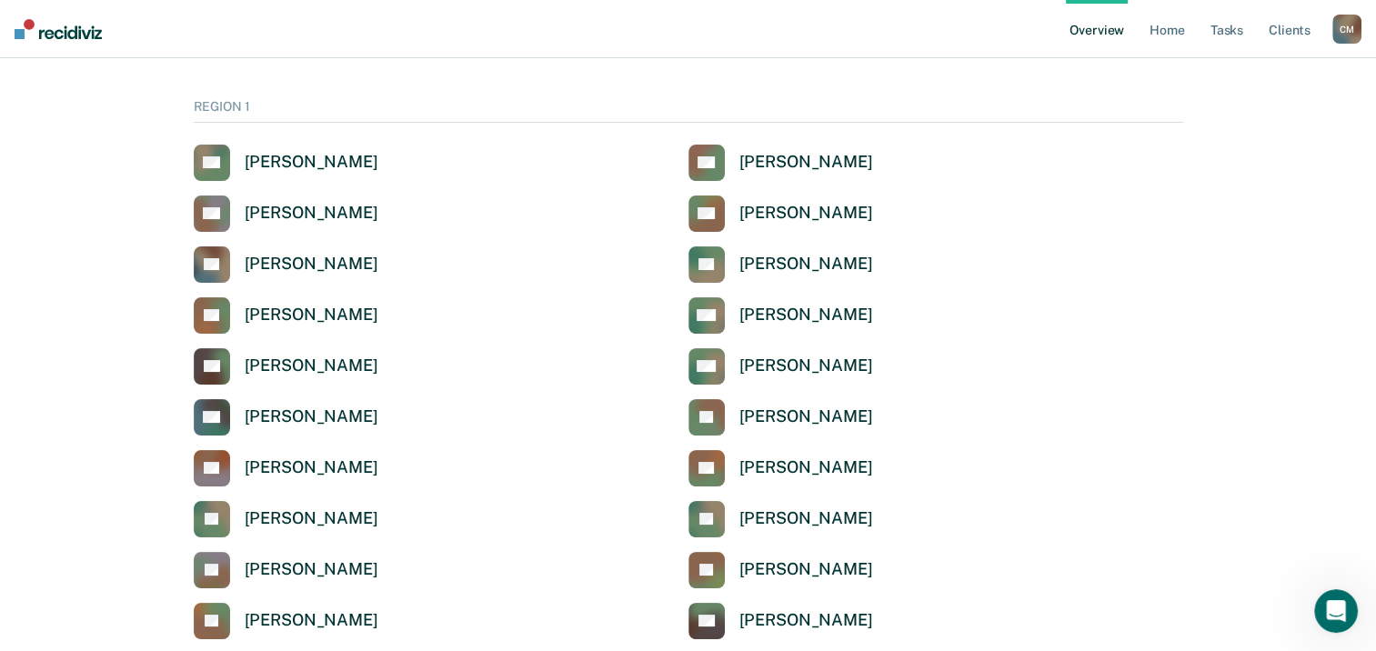
scroll to position [546, 0]
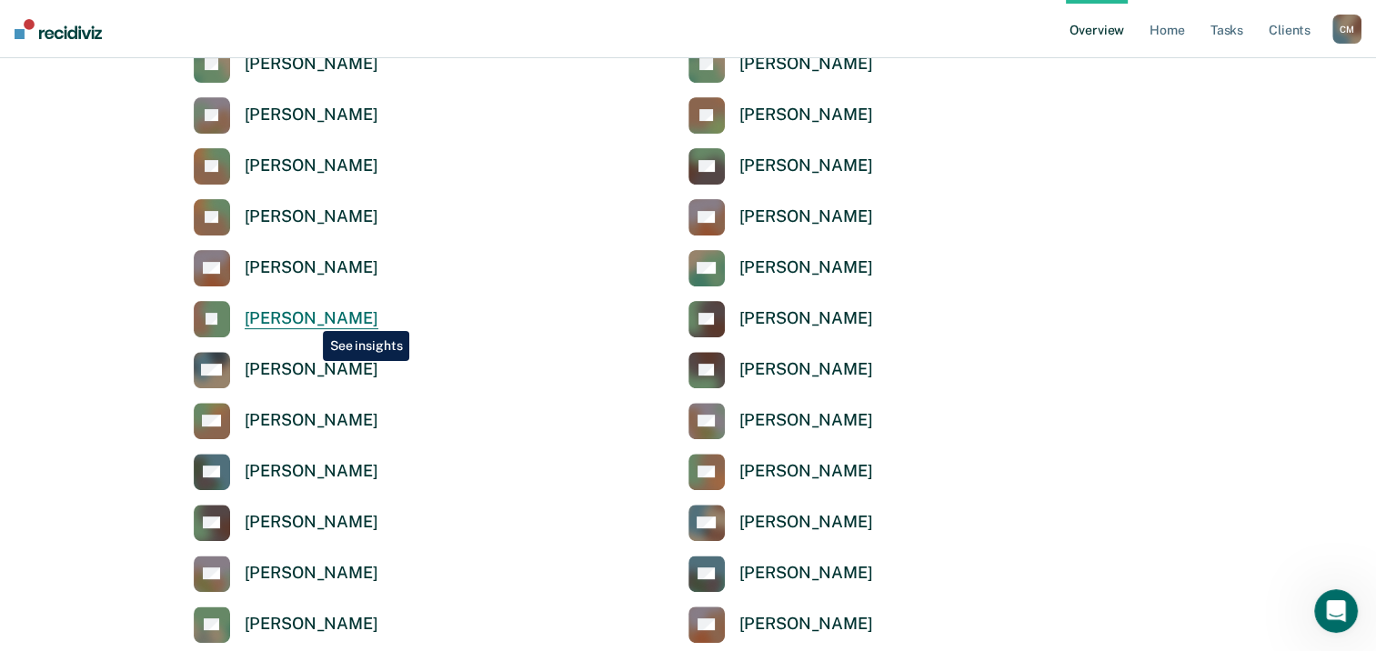
click at [309, 317] on div "[PERSON_NAME]" at bounding box center [312, 318] width 134 height 21
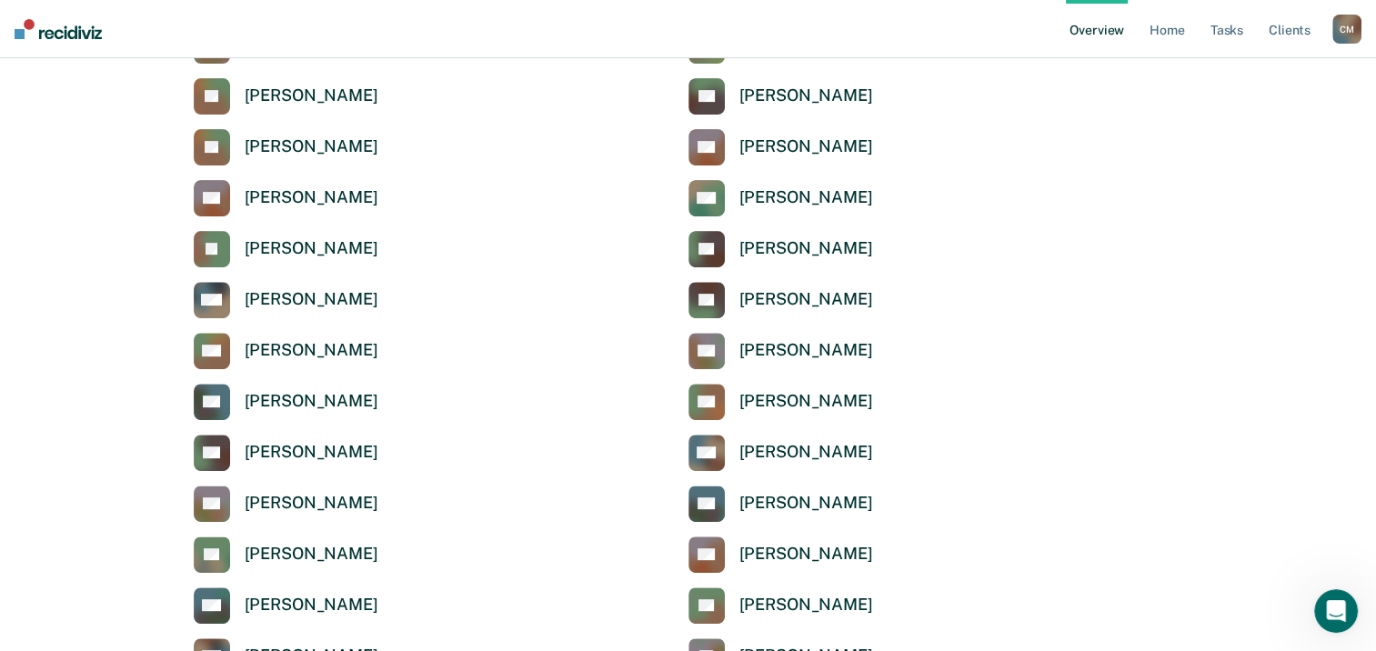
scroll to position [637, 0]
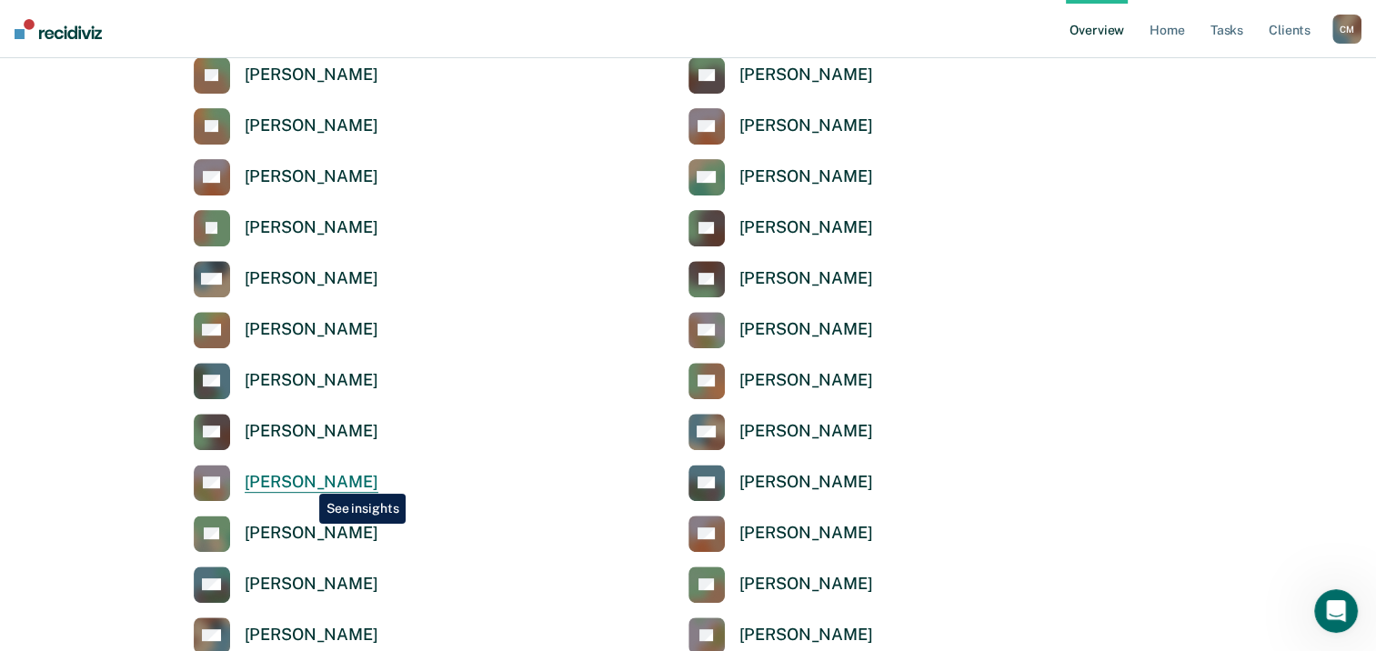
click at [306, 480] on div "[PERSON_NAME]" at bounding box center [312, 482] width 134 height 21
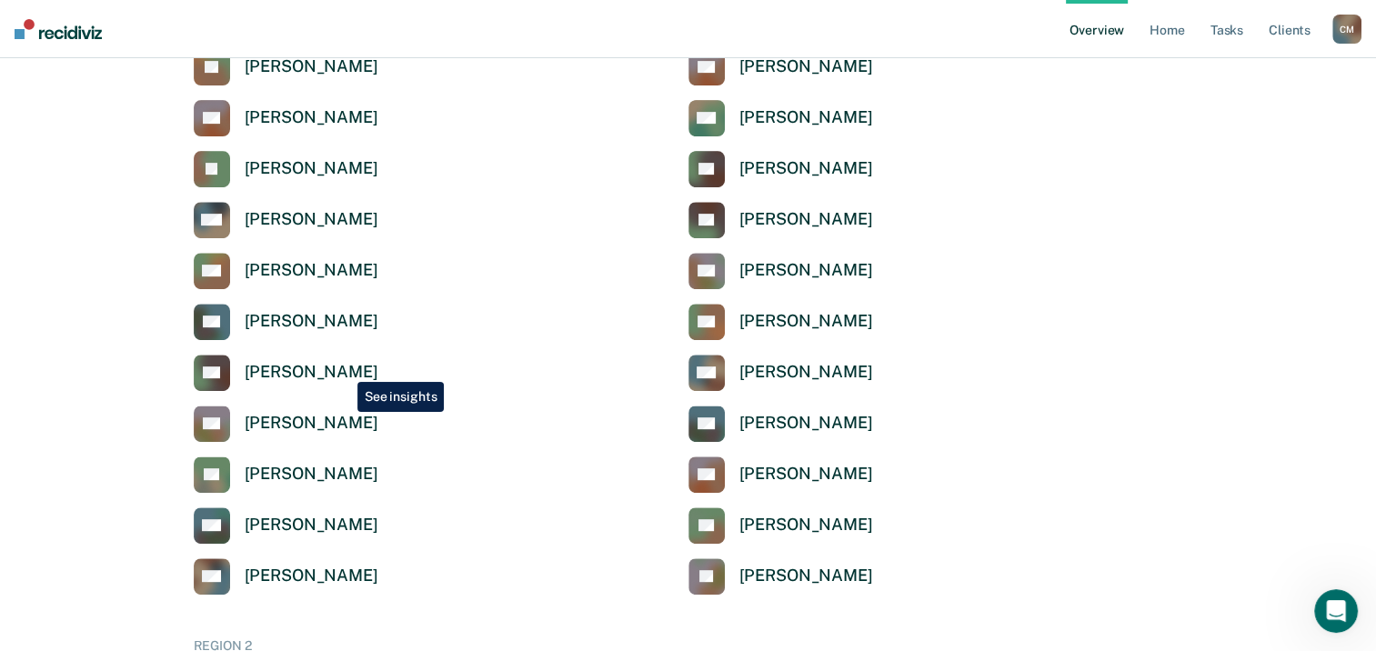
scroll to position [728, 0]
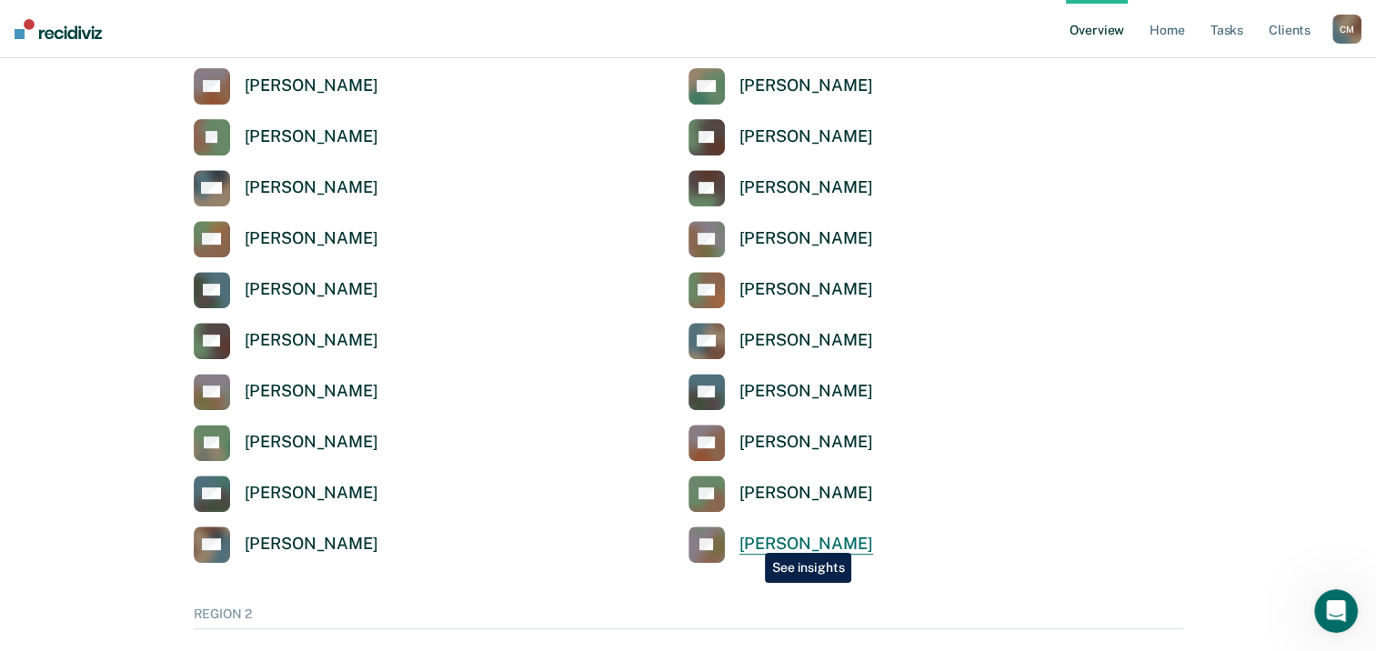
click at [753, 538] on div "[PERSON_NAME]" at bounding box center [806, 544] width 134 height 21
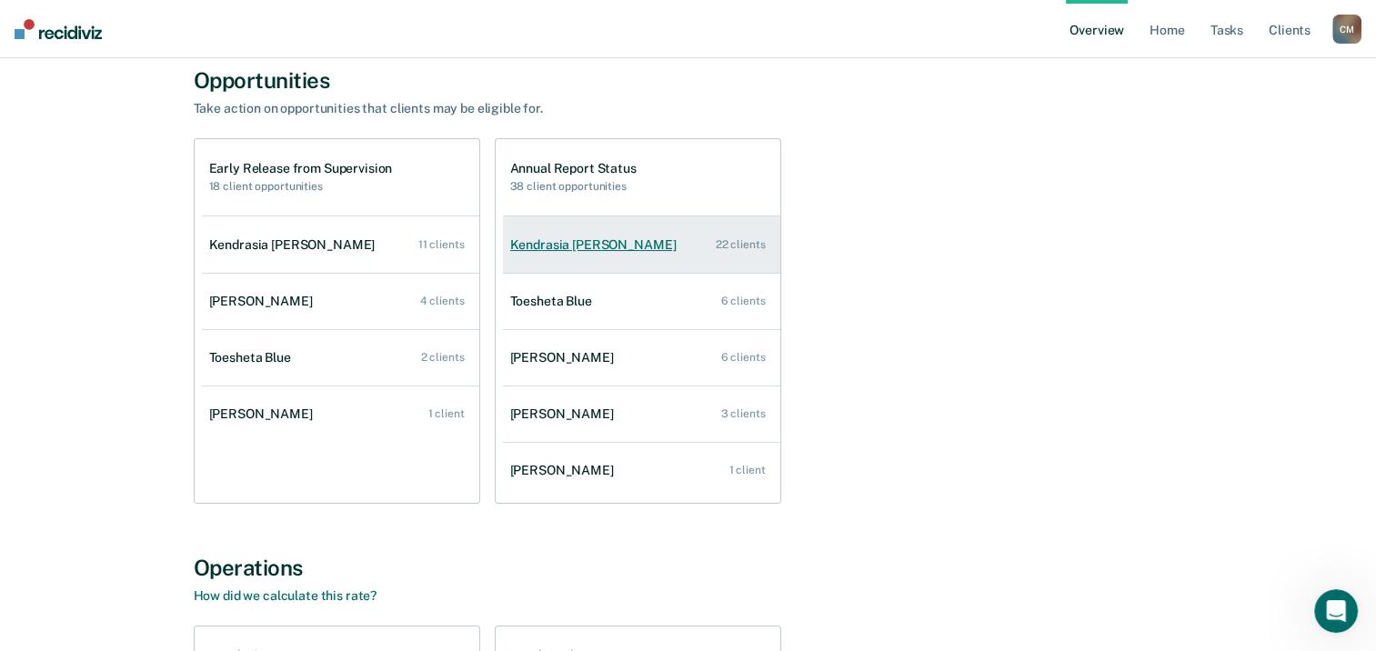
scroll to position [182, 0]
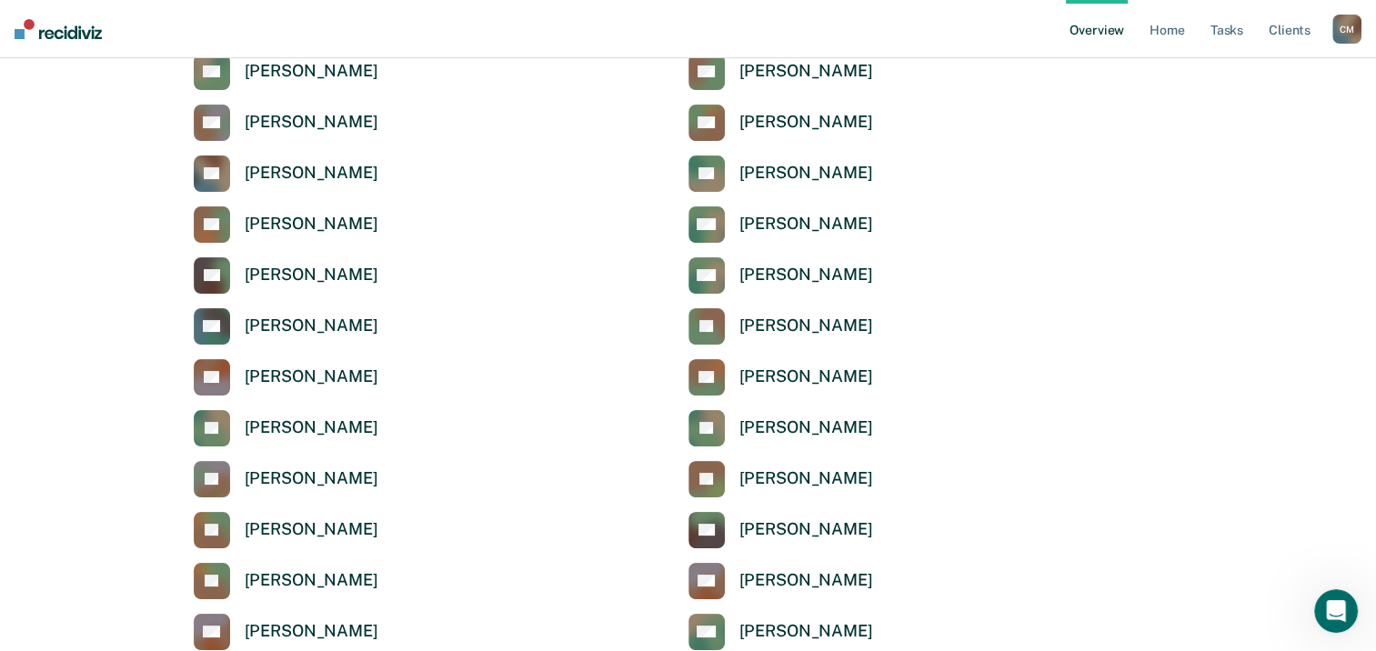
scroll to position [728, 0]
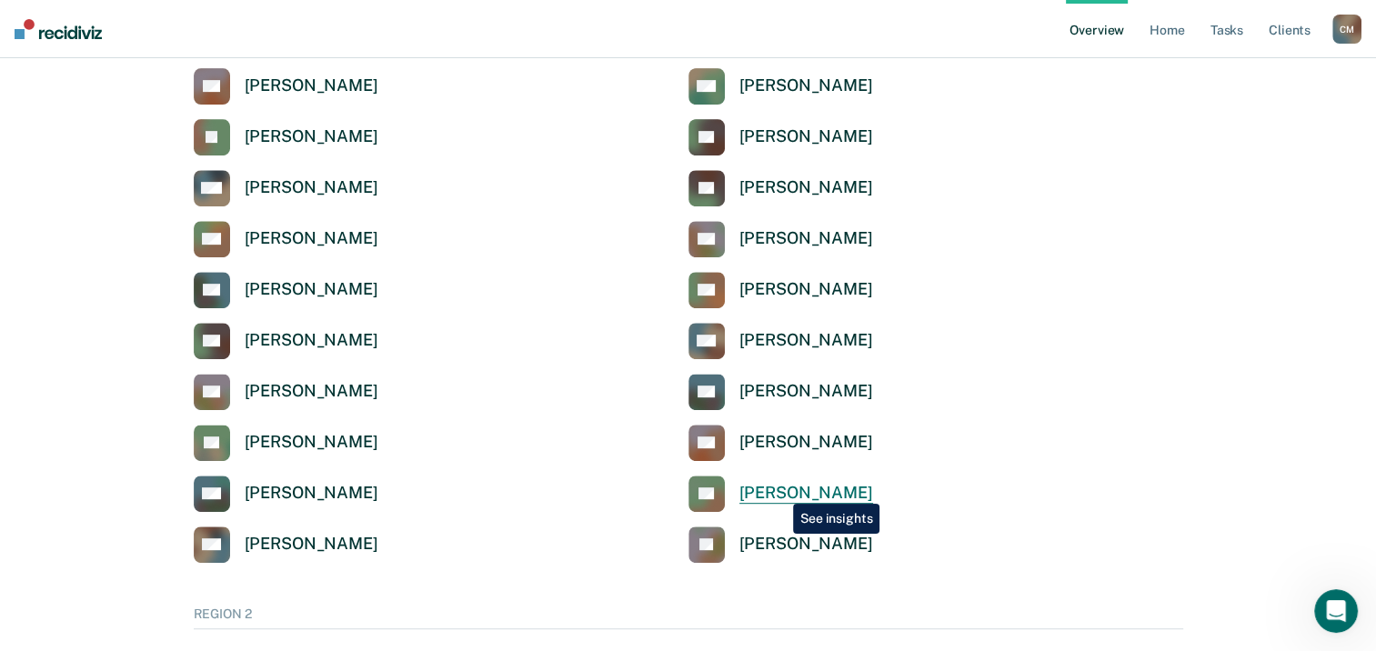
click at [779, 490] on div "[PERSON_NAME]" at bounding box center [806, 493] width 134 height 21
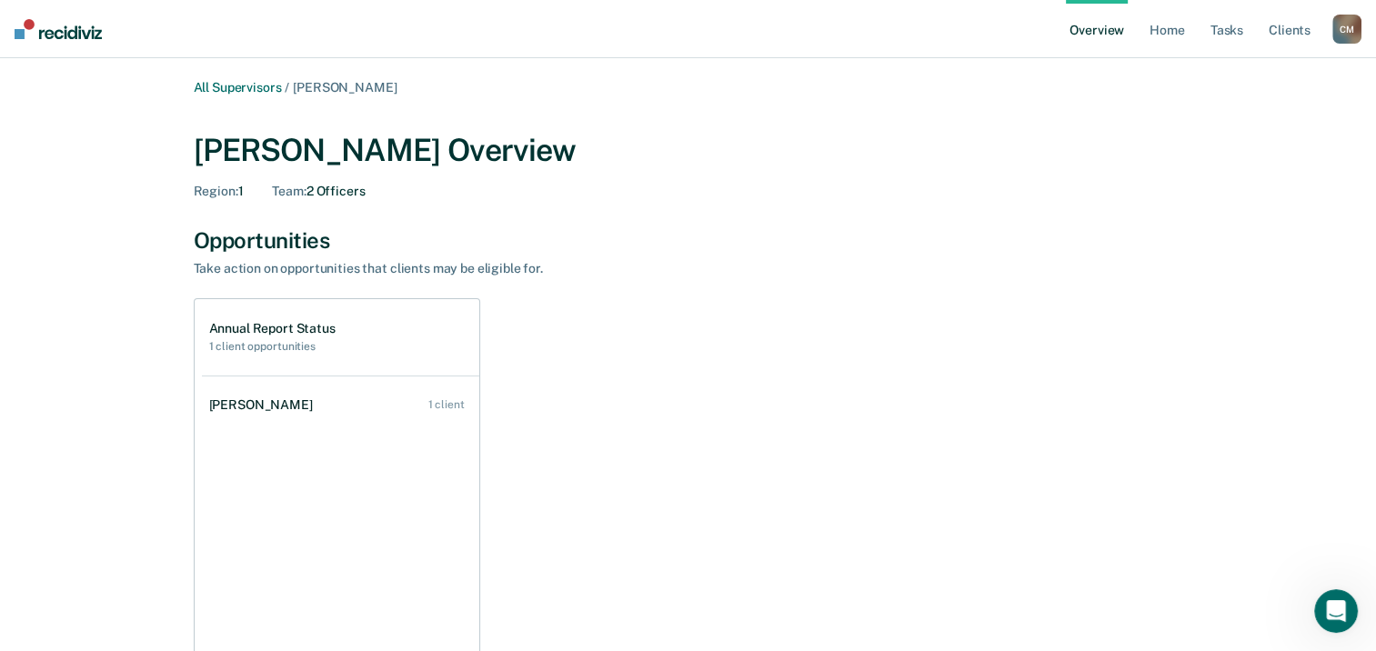
scroll to position [728, 0]
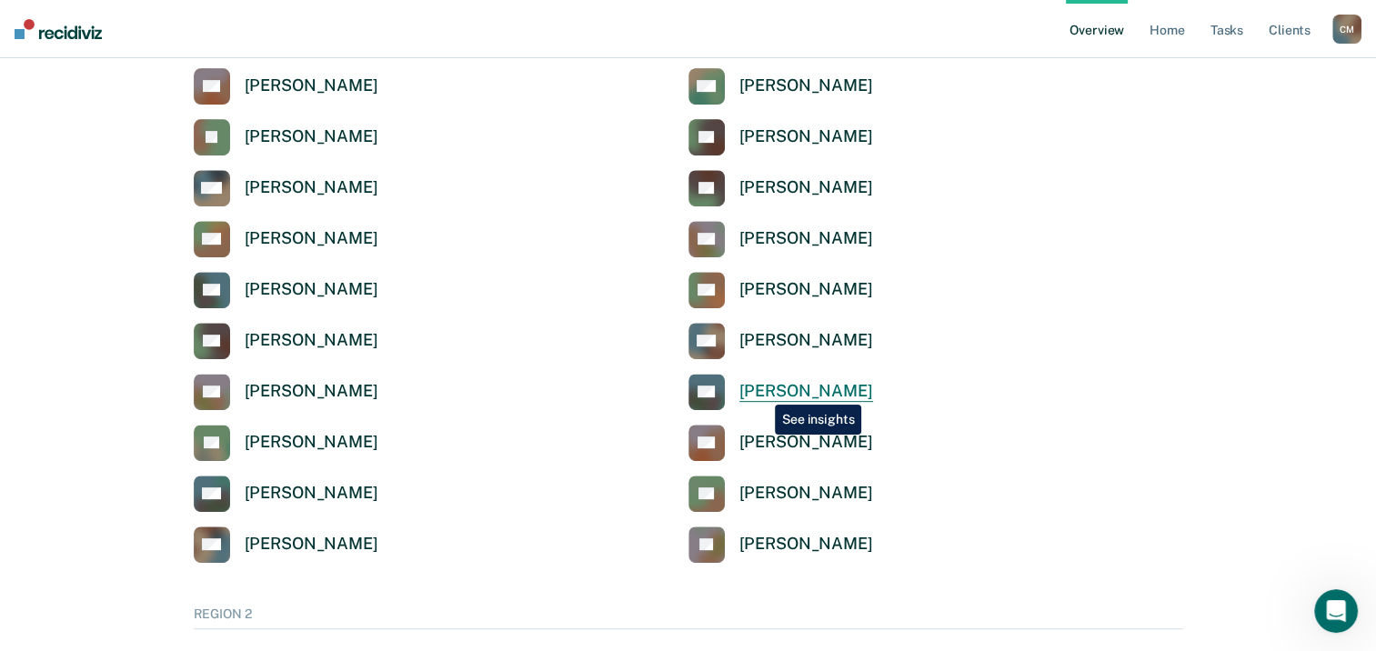
click at [761, 391] on div "[PERSON_NAME]" at bounding box center [806, 391] width 134 height 21
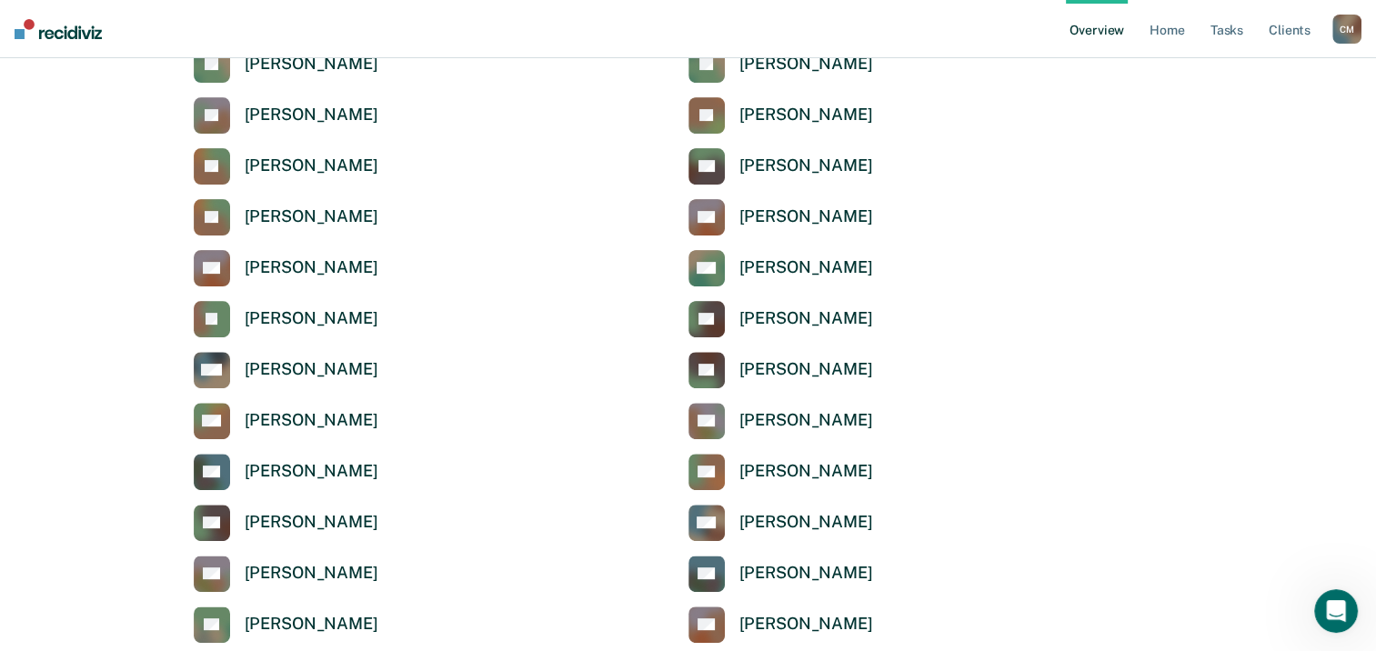
scroll to position [455, 0]
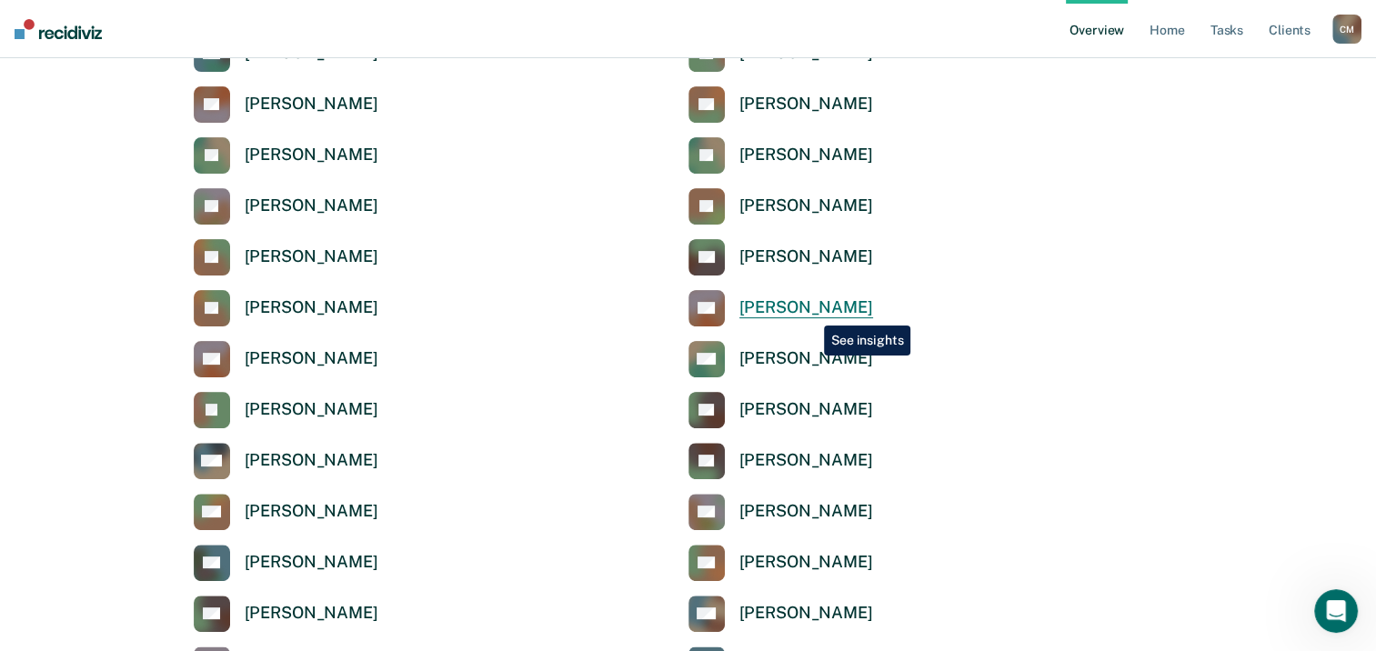
click at [810, 312] on div "[PERSON_NAME]" at bounding box center [806, 307] width 134 height 21
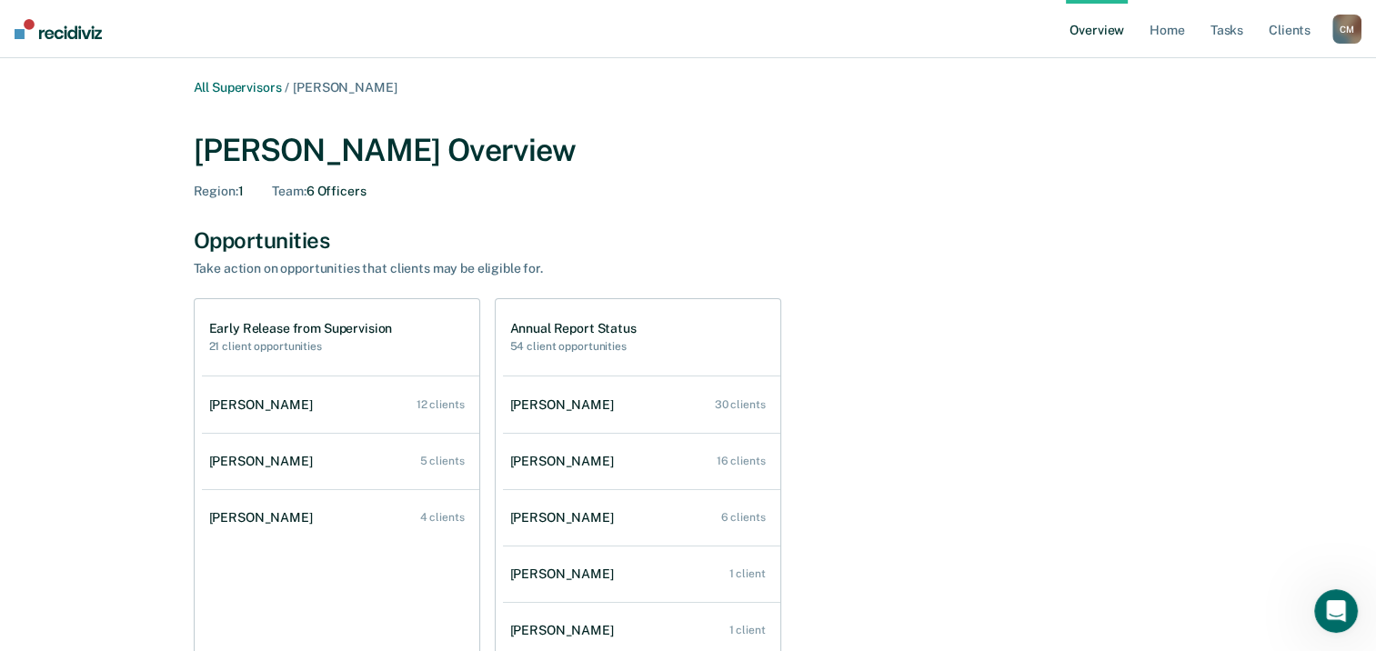
click at [319, 417] on link "[PERSON_NAME] 12 clients" at bounding box center [340, 405] width 277 height 52
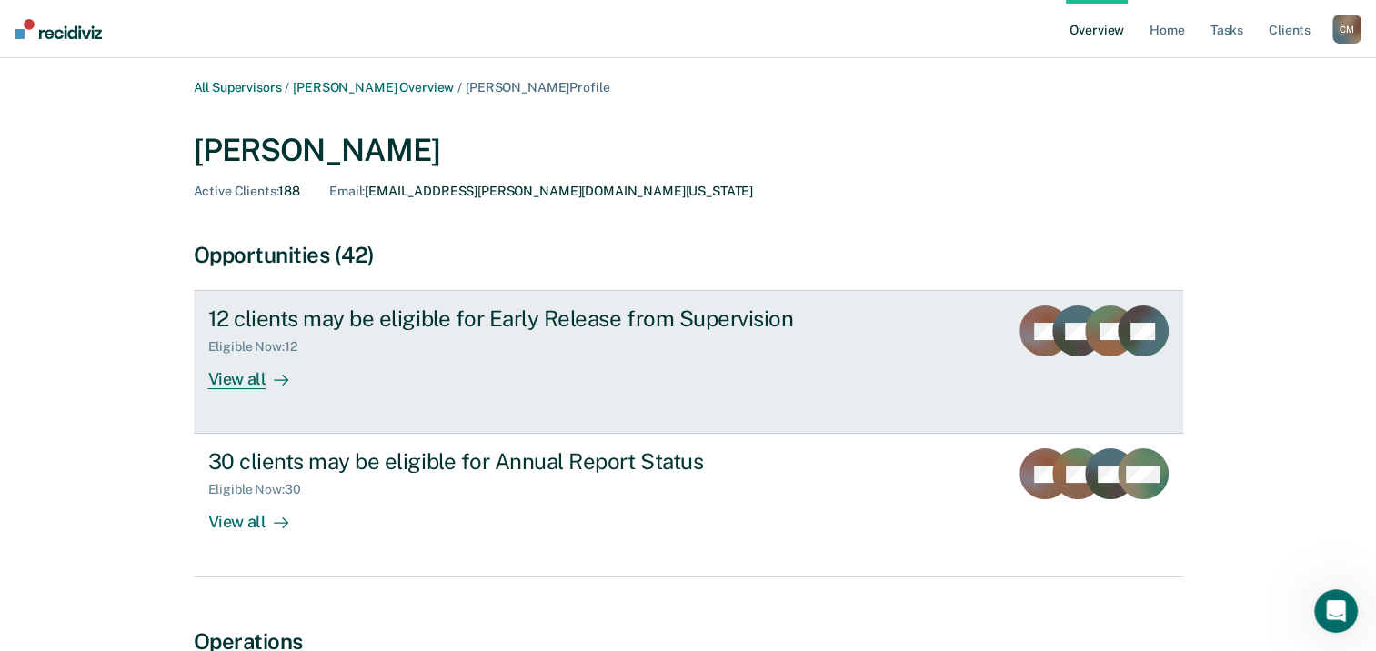
click at [247, 372] on div "View all" at bounding box center [259, 372] width 102 height 35
